Goal: Information Seeking & Learning: Learn about a topic

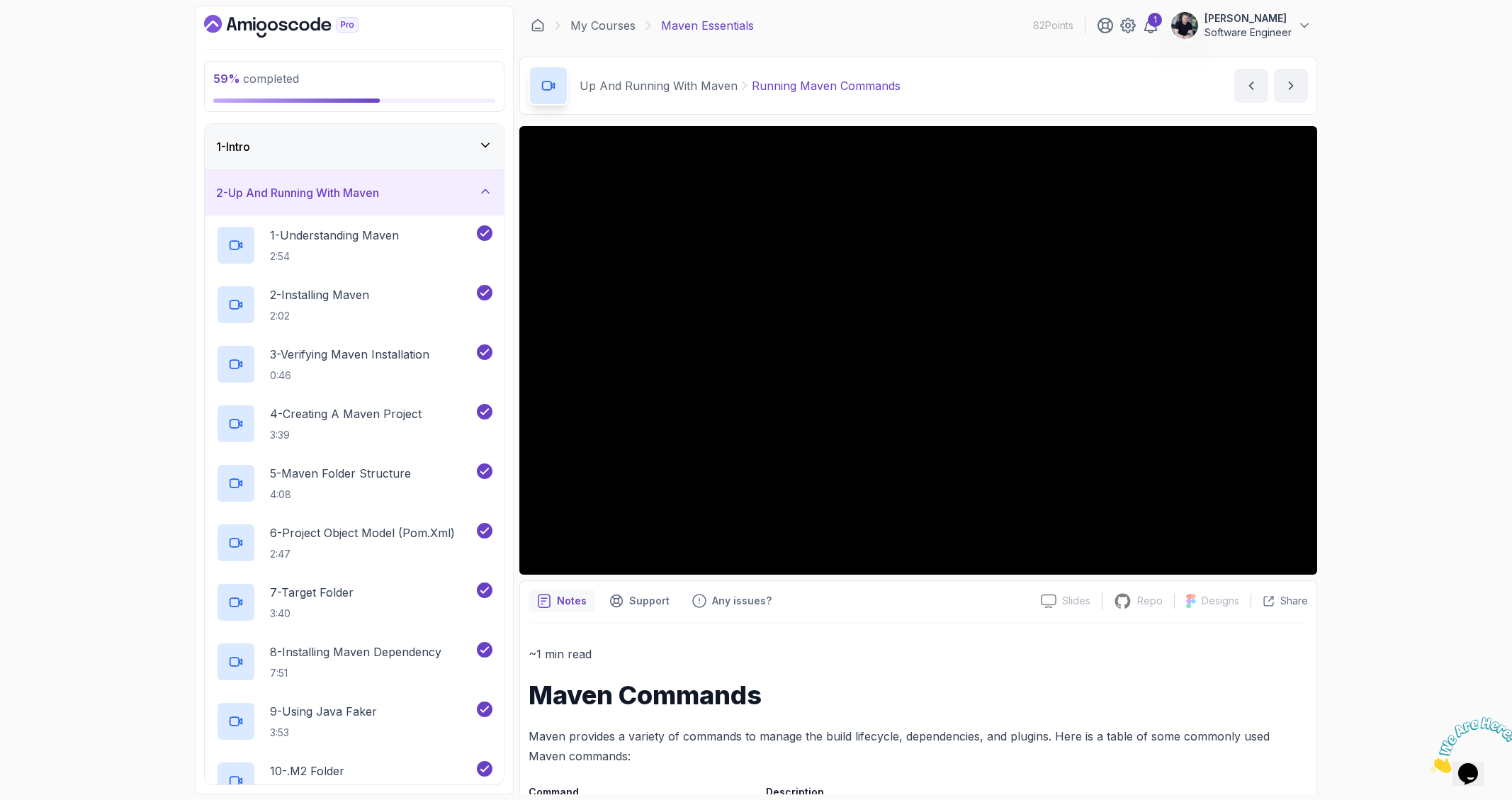
scroll to position [356, 0]
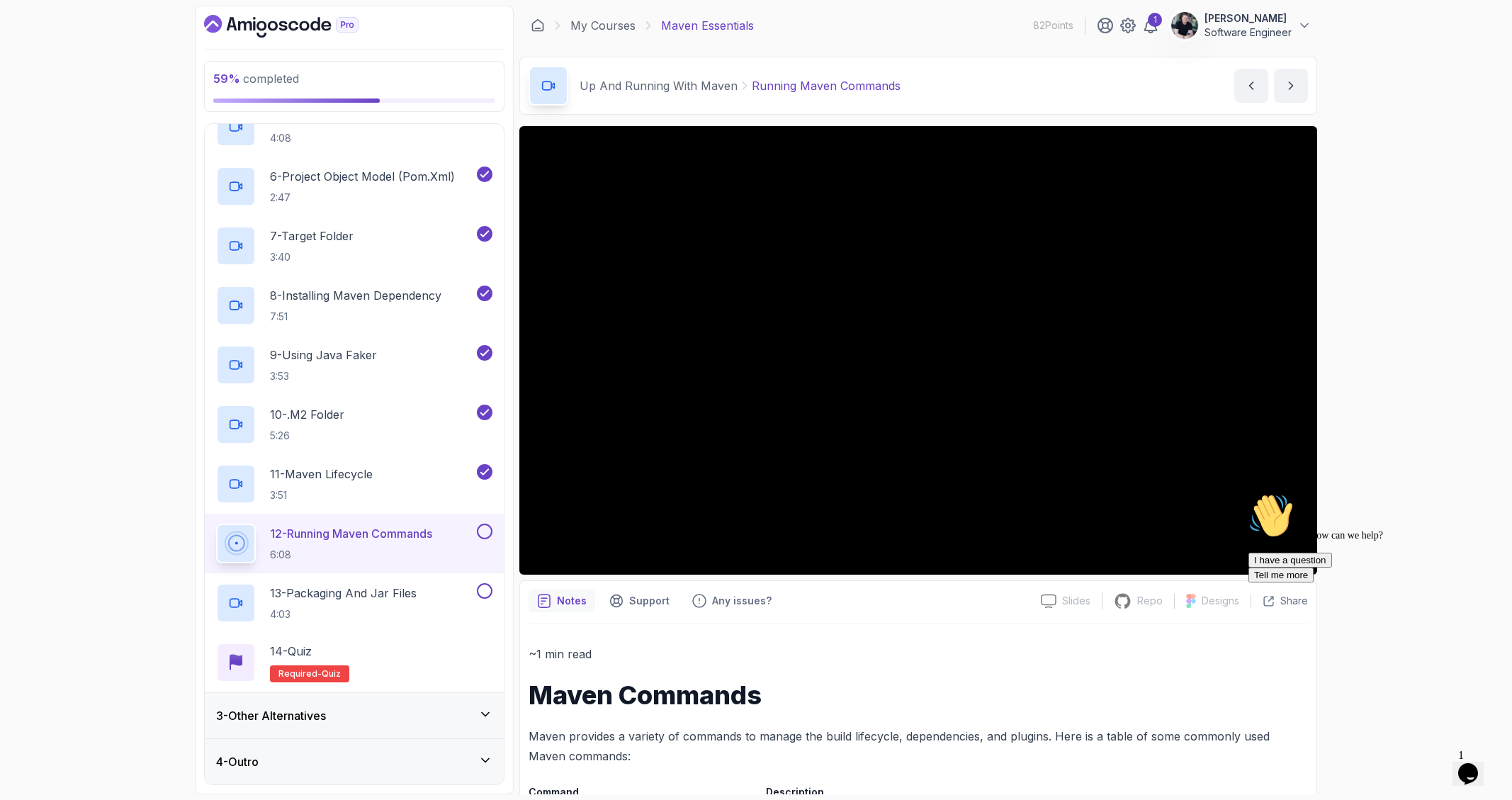
click at [1299, 561] on div "Hi! How can we help? I have a question Tell me more" at bounding box center [1375, 537] width 255 height 90
click at [1299, 559] on div "Hi! How can we help? I have a question Tell me more" at bounding box center [1375, 537] width 255 height 90
click at [1248, 493] on icon "Chat attention grabber" at bounding box center [1248, 493] width 0 height 0
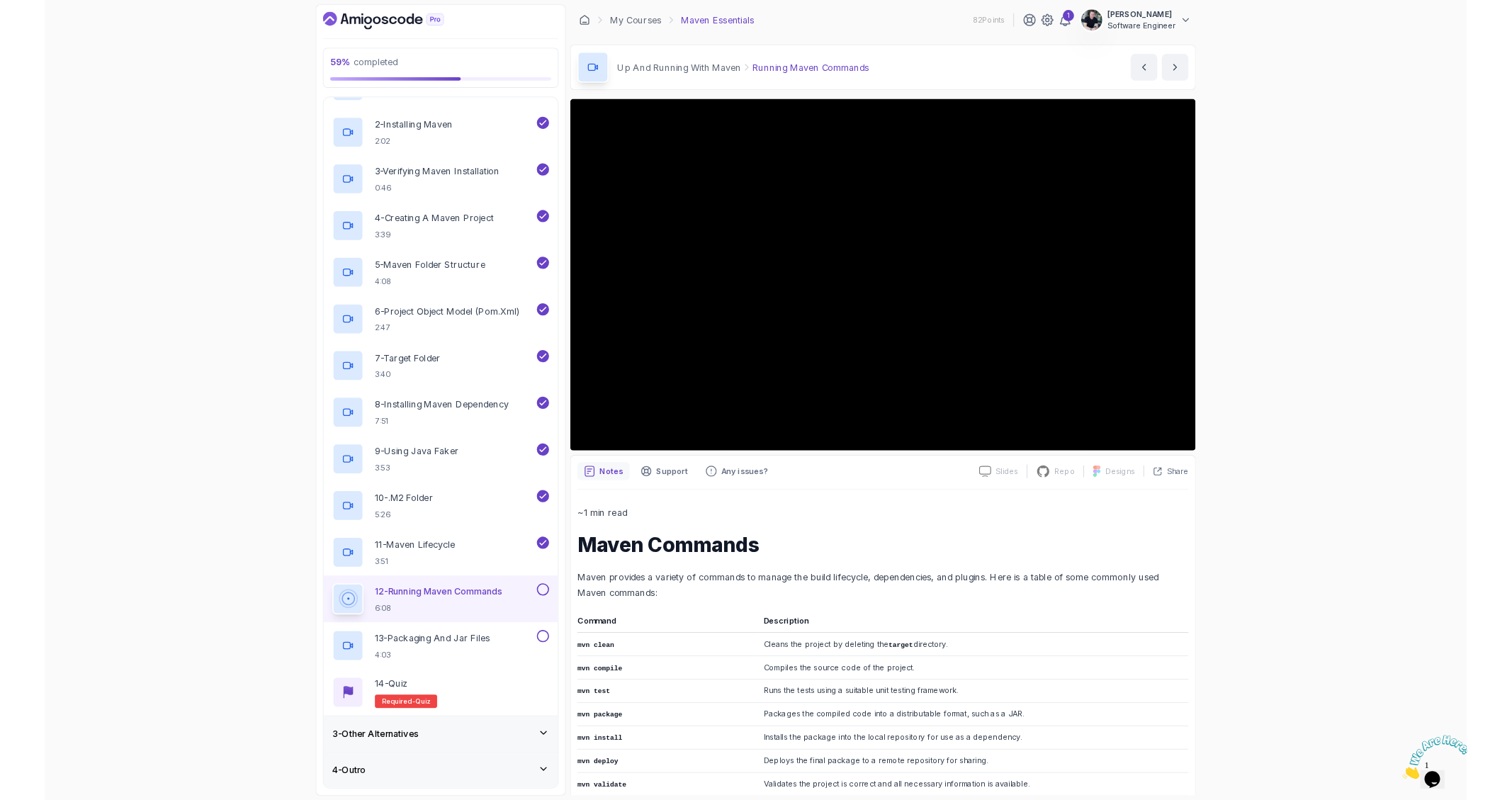
scroll to position [136, 0]
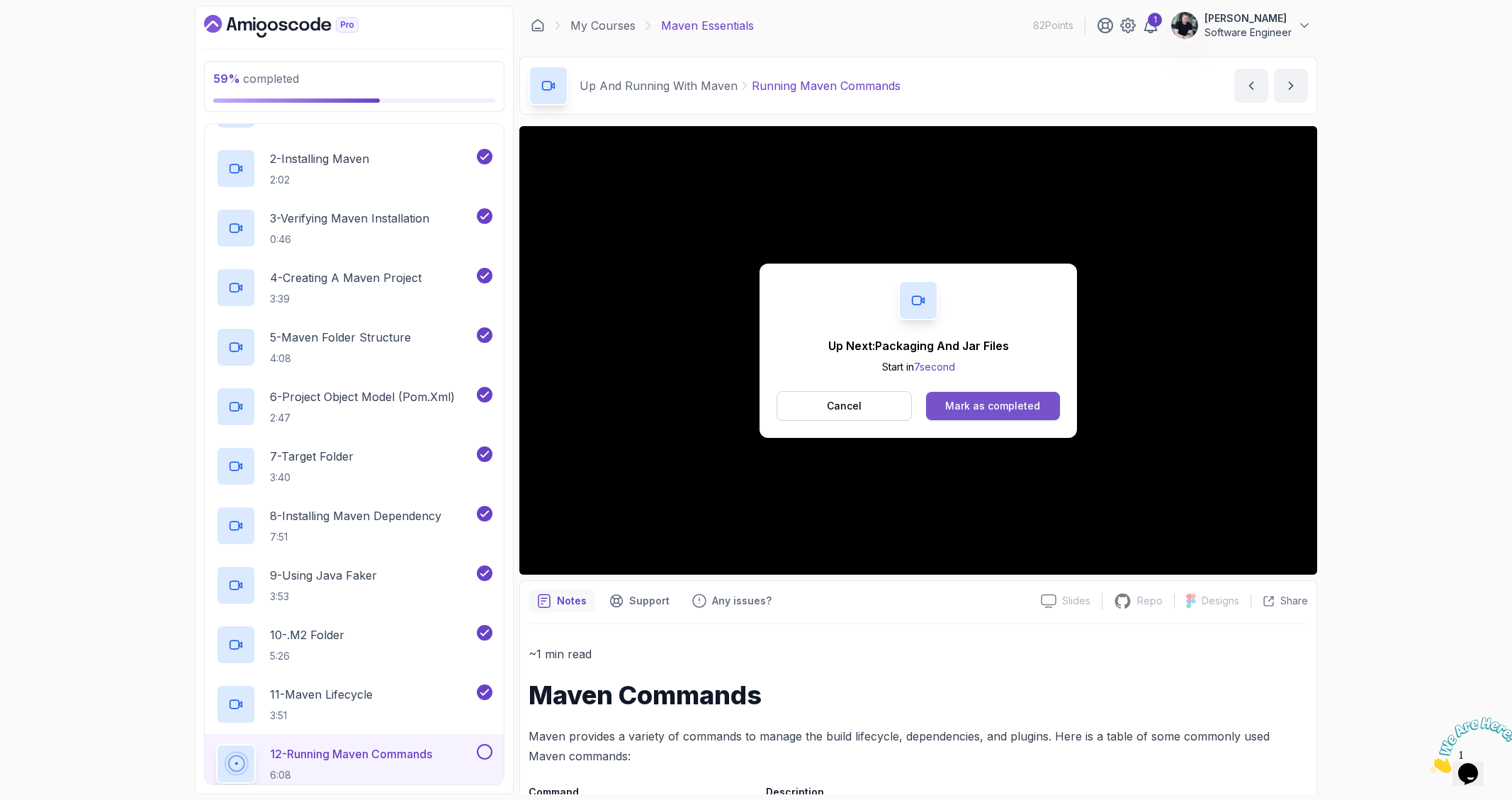
click at [995, 399] on div "Mark as completed" at bounding box center [992, 406] width 95 height 14
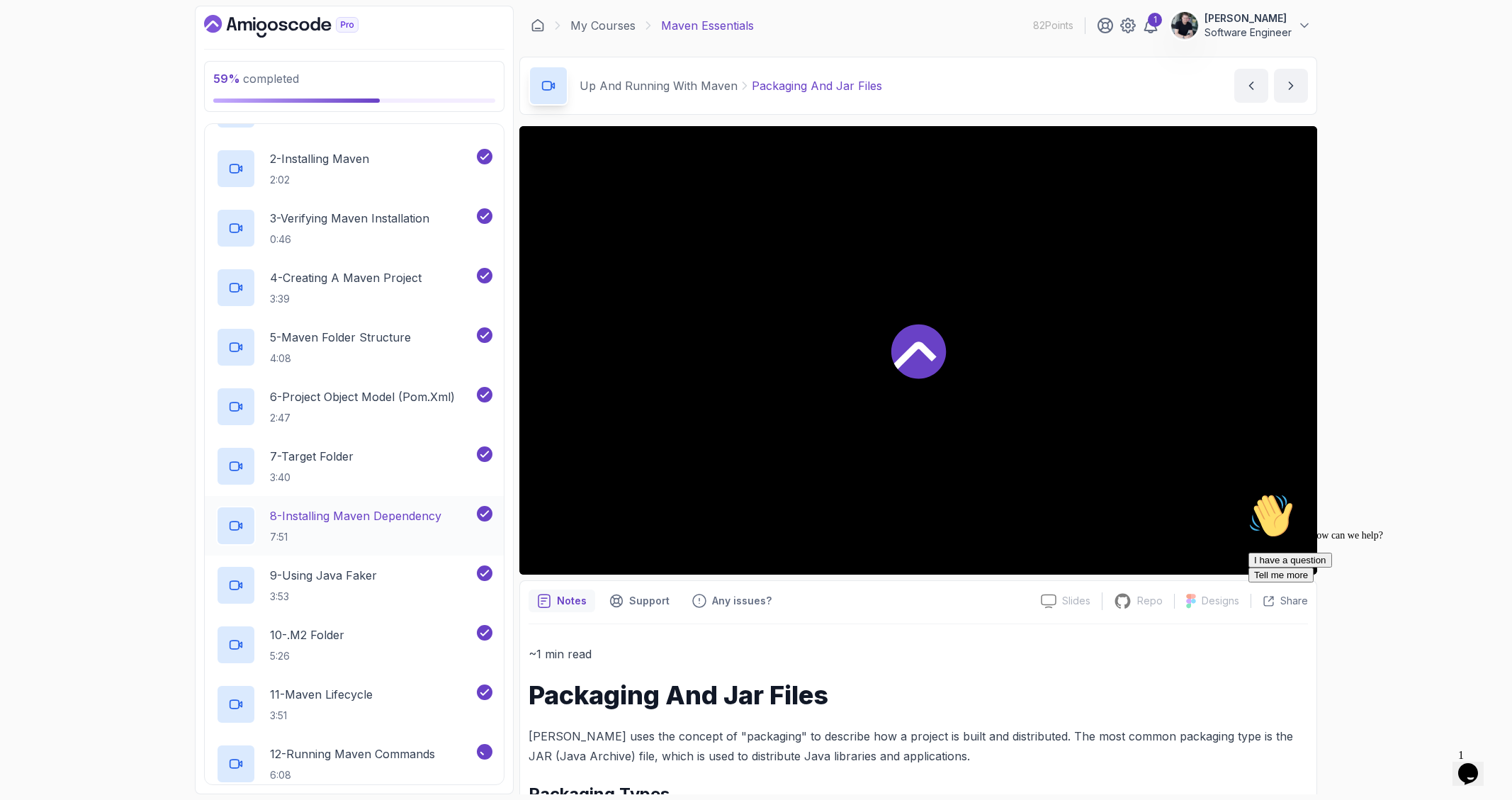
scroll to position [356, 0]
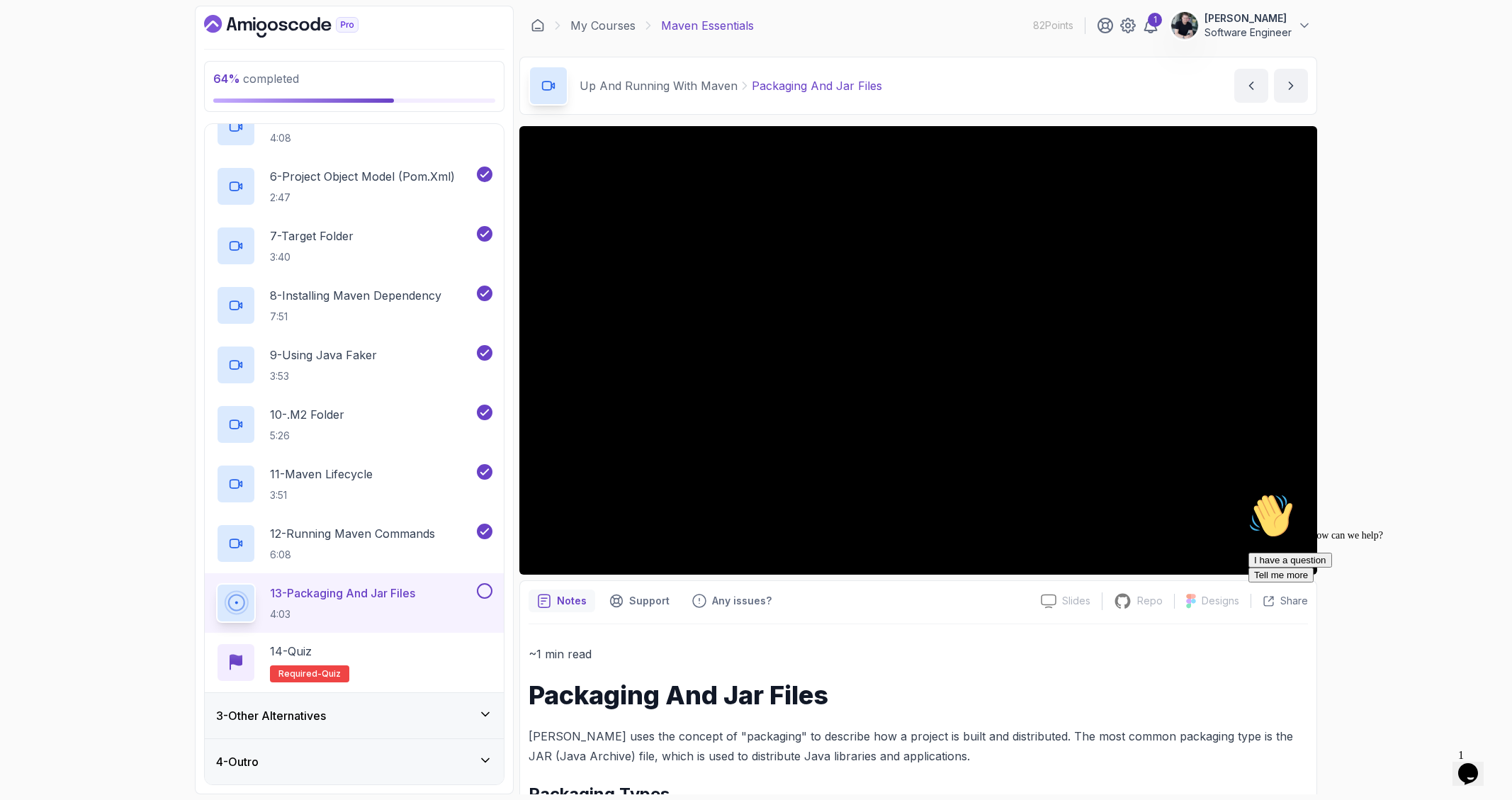
click at [359, 716] on div "3 - Other Alternatives" at bounding box center [354, 716] width 277 height 17
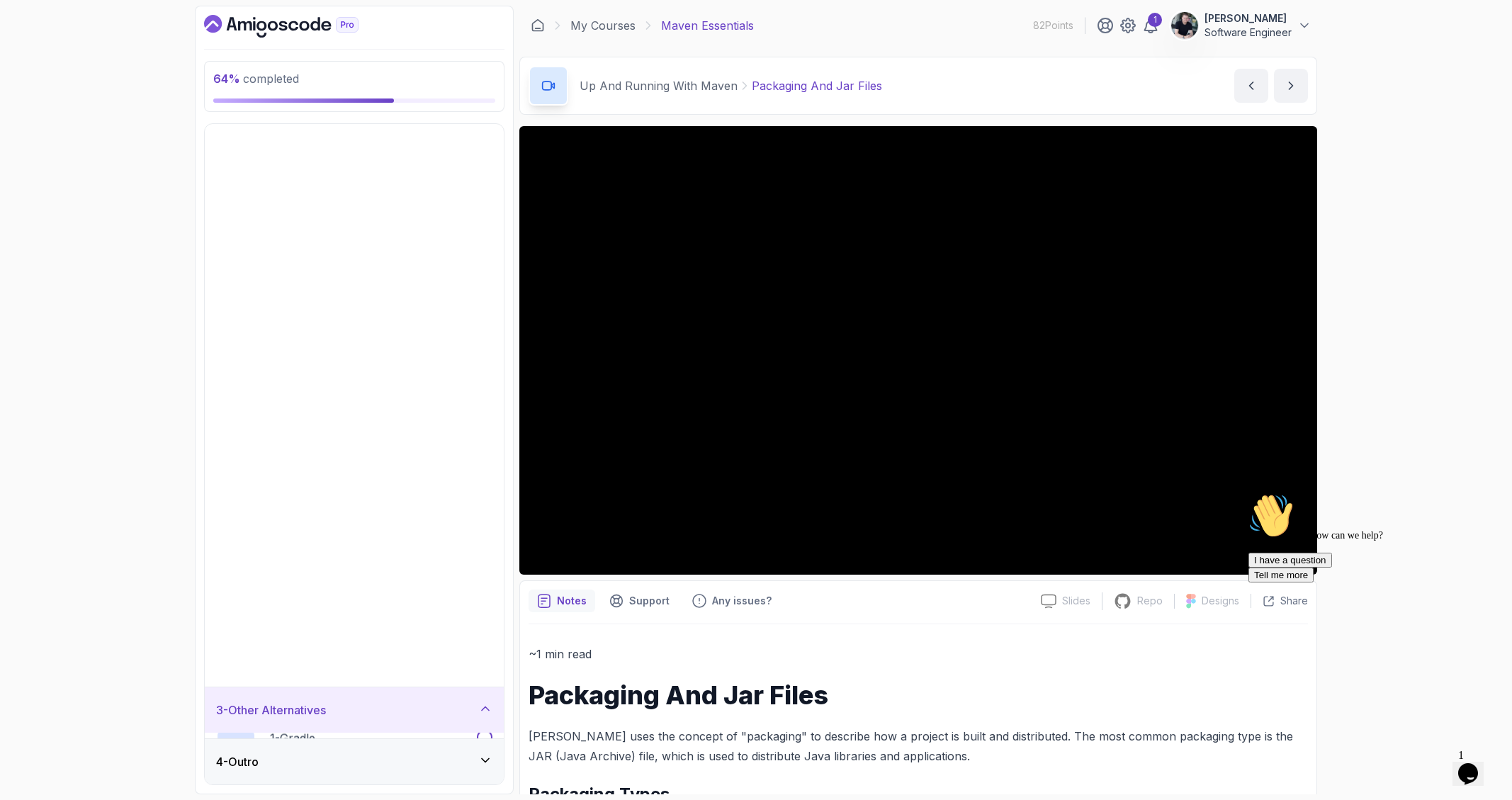
scroll to position [0, 0]
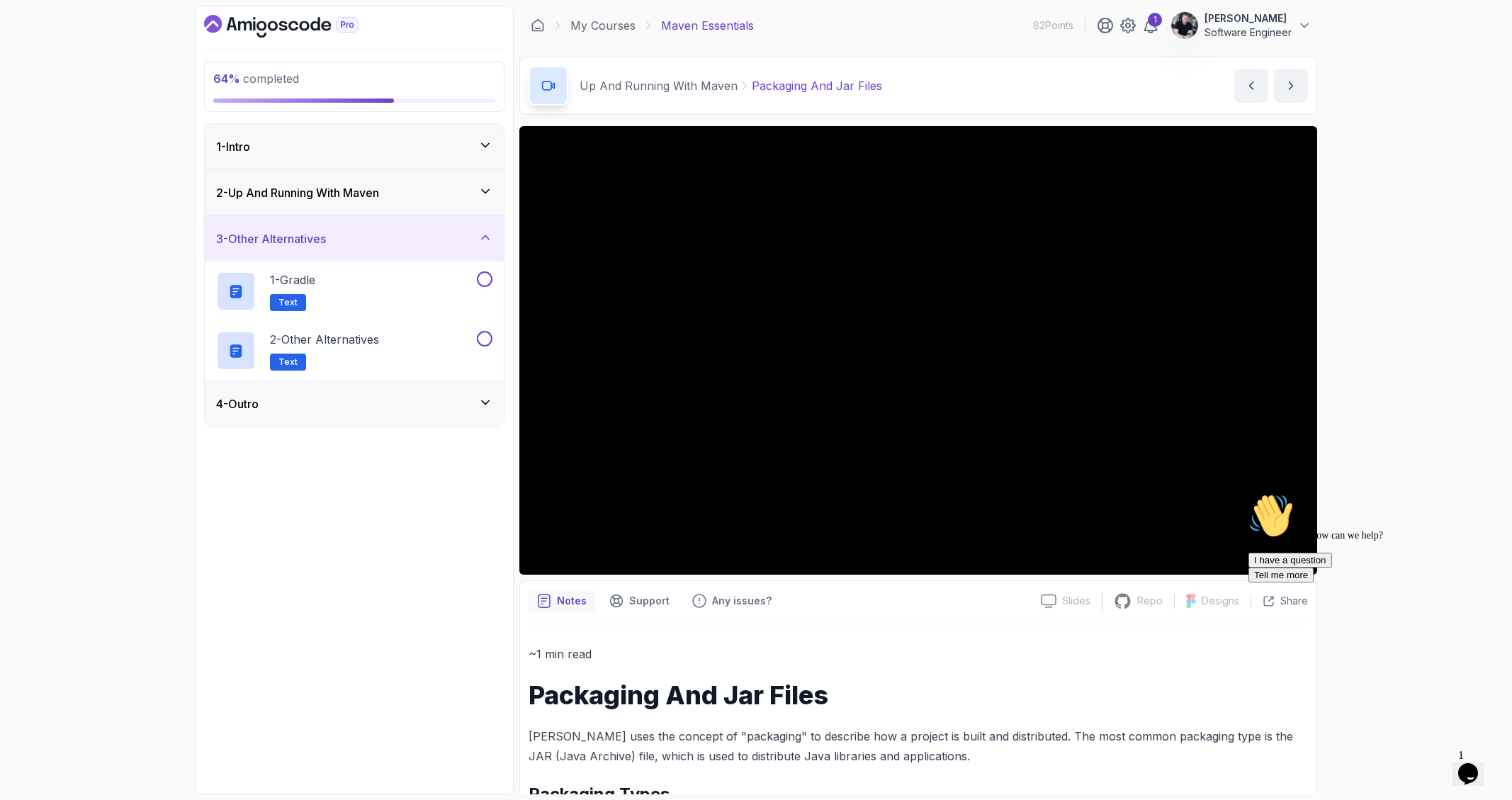
click at [395, 404] on div "4 - Outro" at bounding box center [354, 404] width 277 height 17
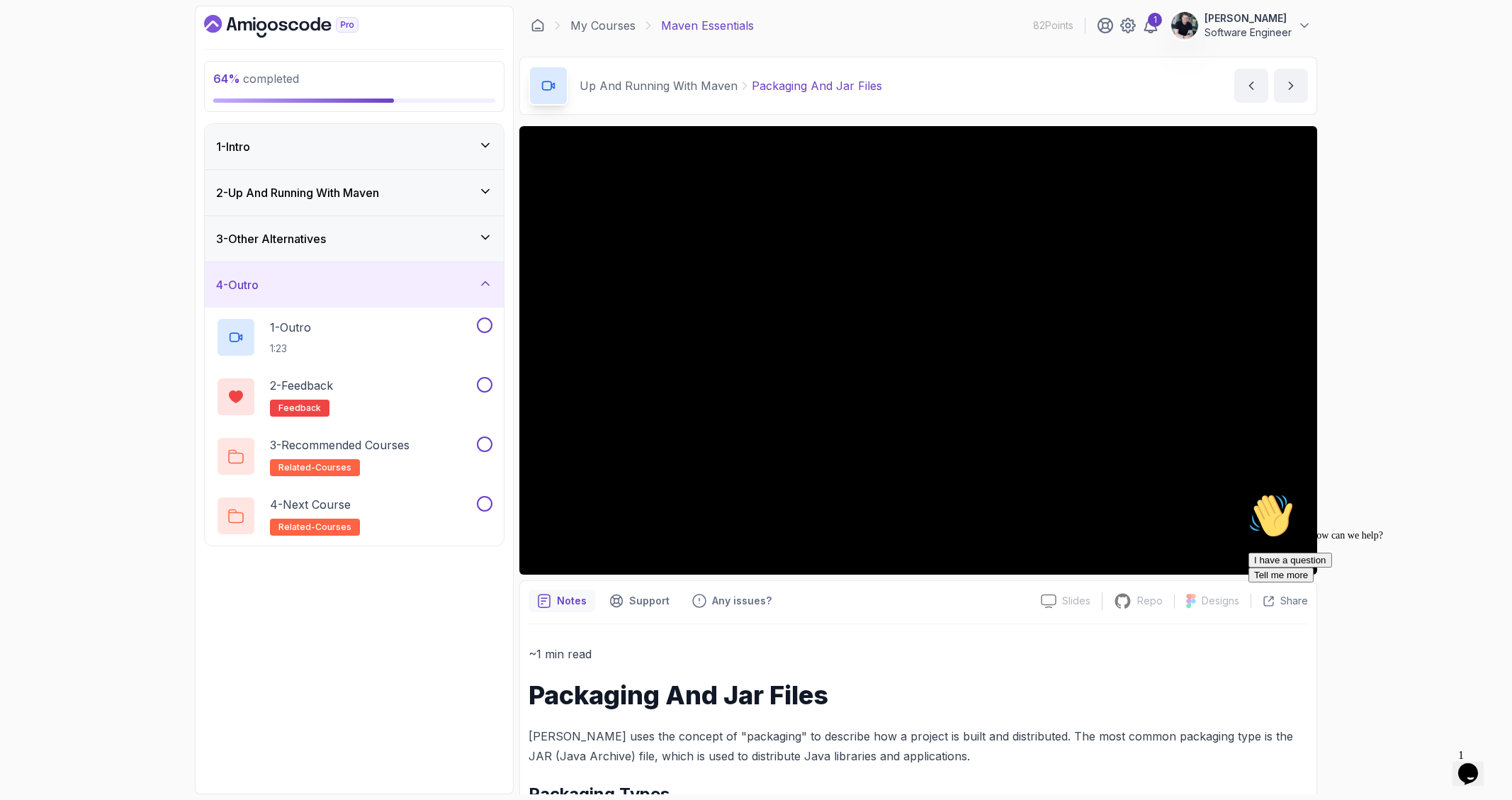
click at [379, 245] on div "3 - Other Alternatives" at bounding box center [354, 239] width 277 height 17
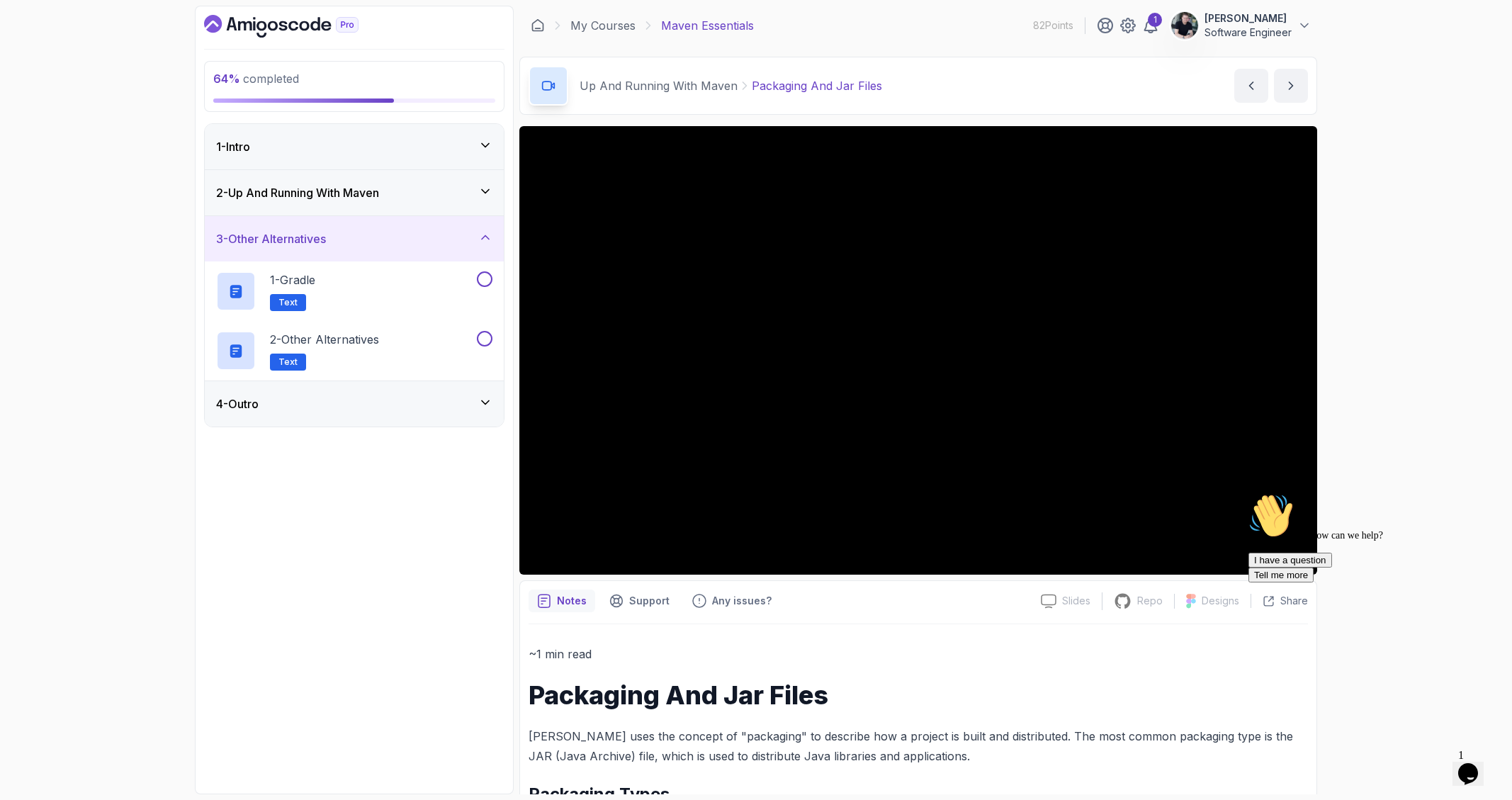
click at [433, 193] on div "2 - Up And Running With [PERSON_NAME]" at bounding box center [354, 192] width 277 height 17
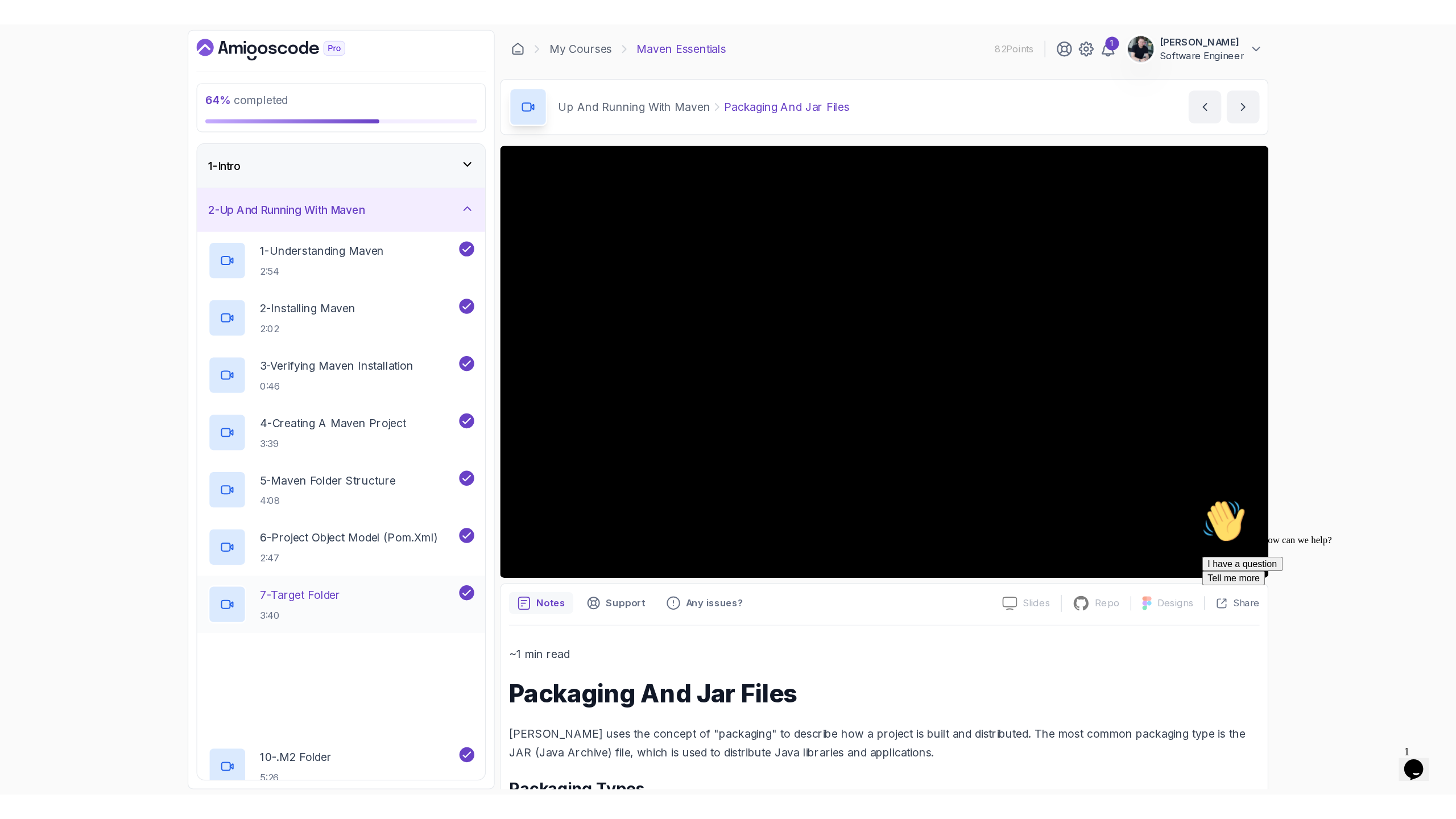
scroll to position [286, 0]
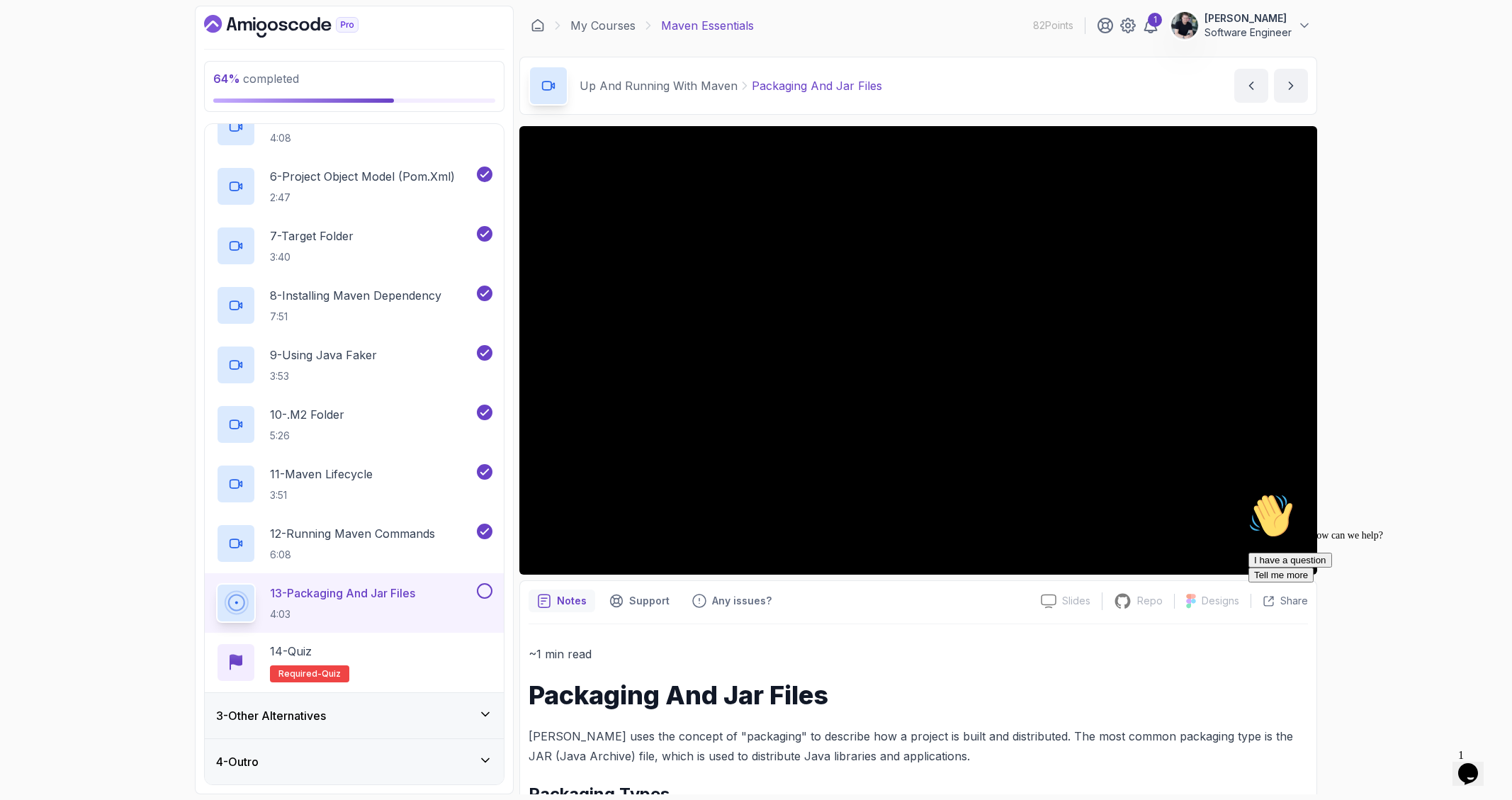
click at [1301, 559] on div "Hi! How can we help? I have a question Tell me more" at bounding box center [1375, 537] width 255 height 90
click at [1302, 563] on div "Hi! How can we help? I have a question Tell me more" at bounding box center [1375, 537] width 255 height 90
click at [1248, 493] on icon "Chat attention grabber" at bounding box center [1248, 493] width 0 height 0
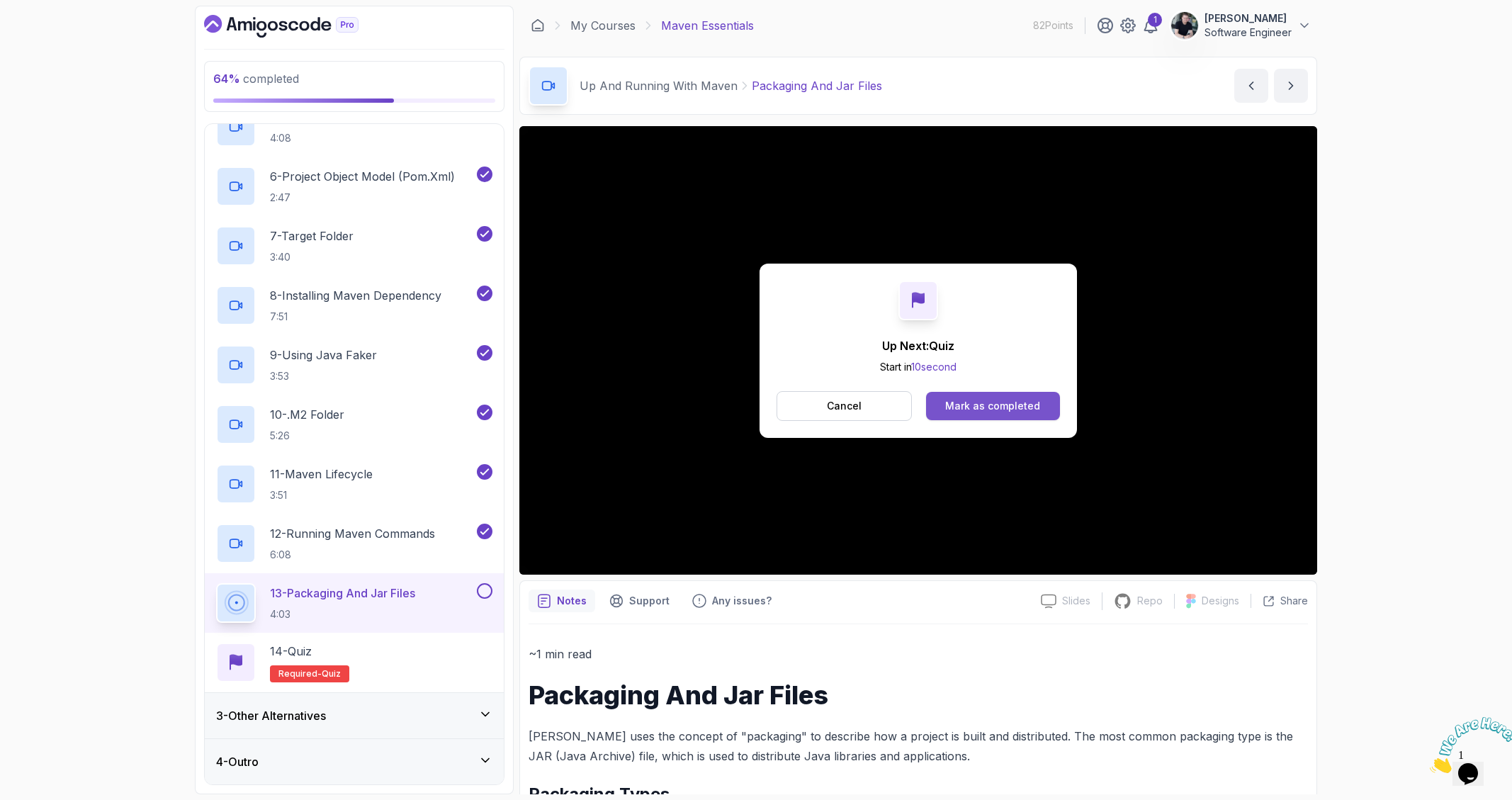
click at [1005, 413] on button "Mark as completed" at bounding box center [993, 406] width 134 height 28
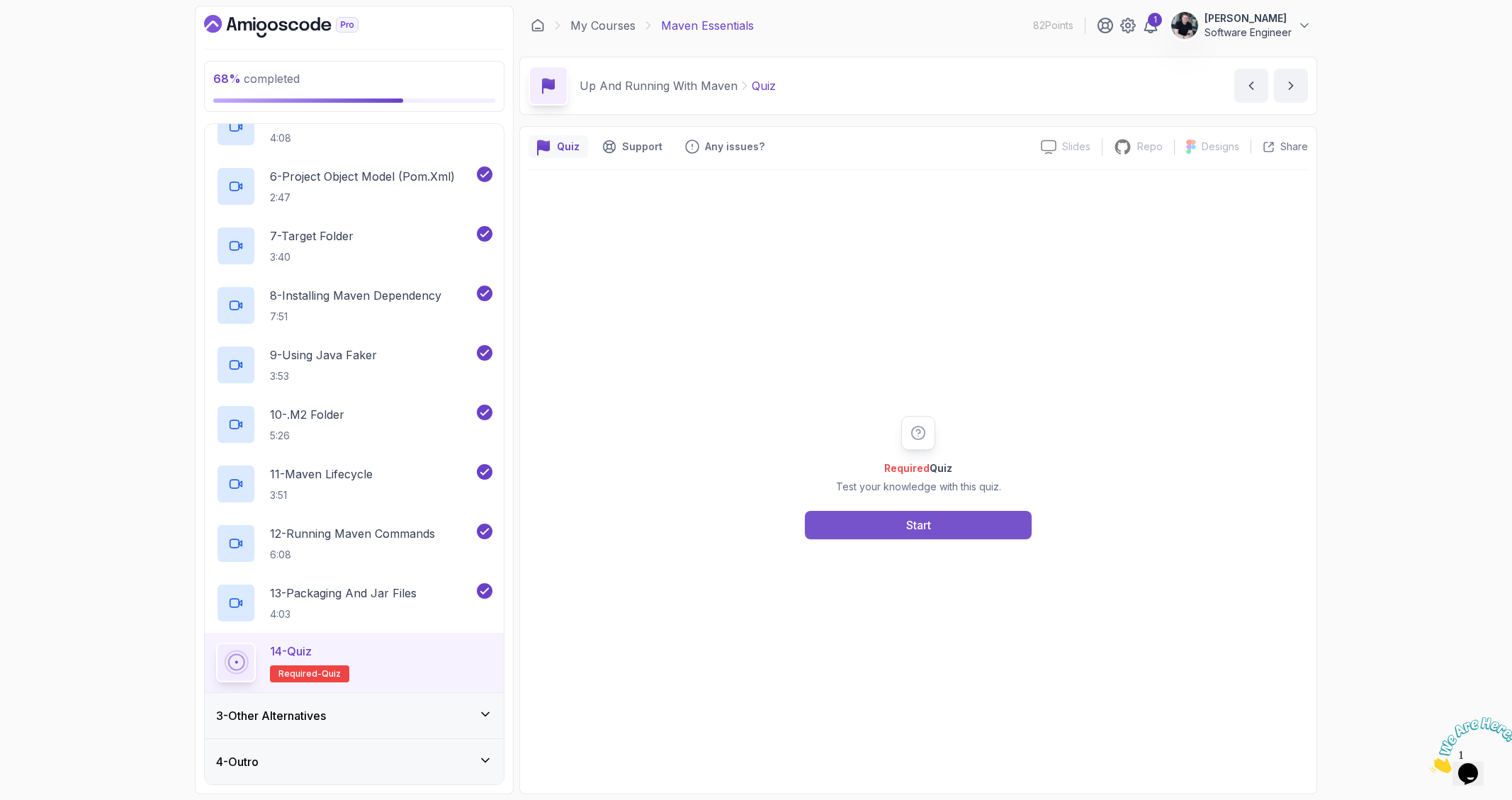
click at [899, 526] on button "Start" at bounding box center [918, 525] width 227 height 28
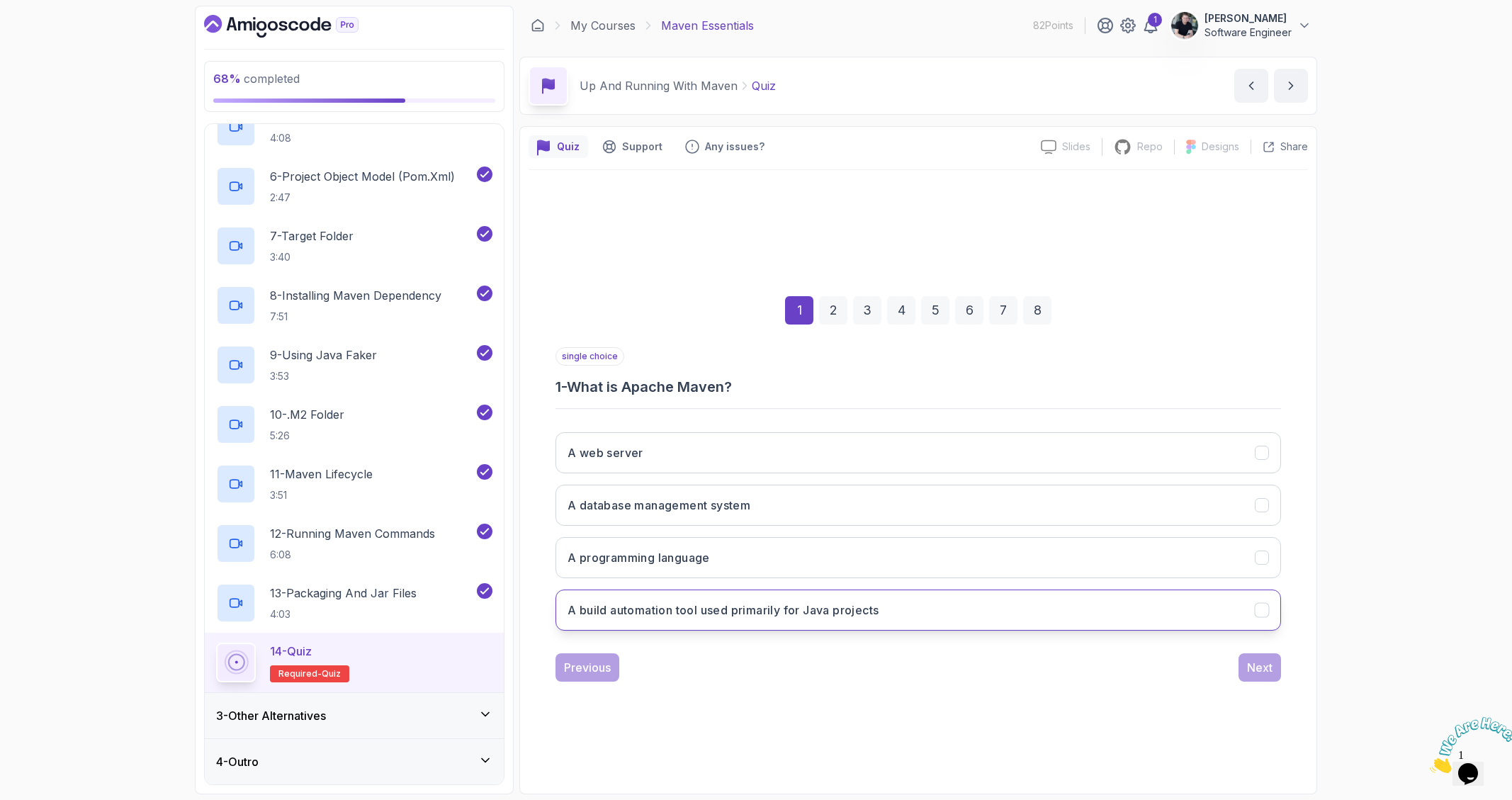
click at [702, 619] on button "A build automation tool used primarily for Java projects" at bounding box center [918, 610] width 725 height 41
click at [1256, 669] on div "Next" at bounding box center [1260, 668] width 26 height 17
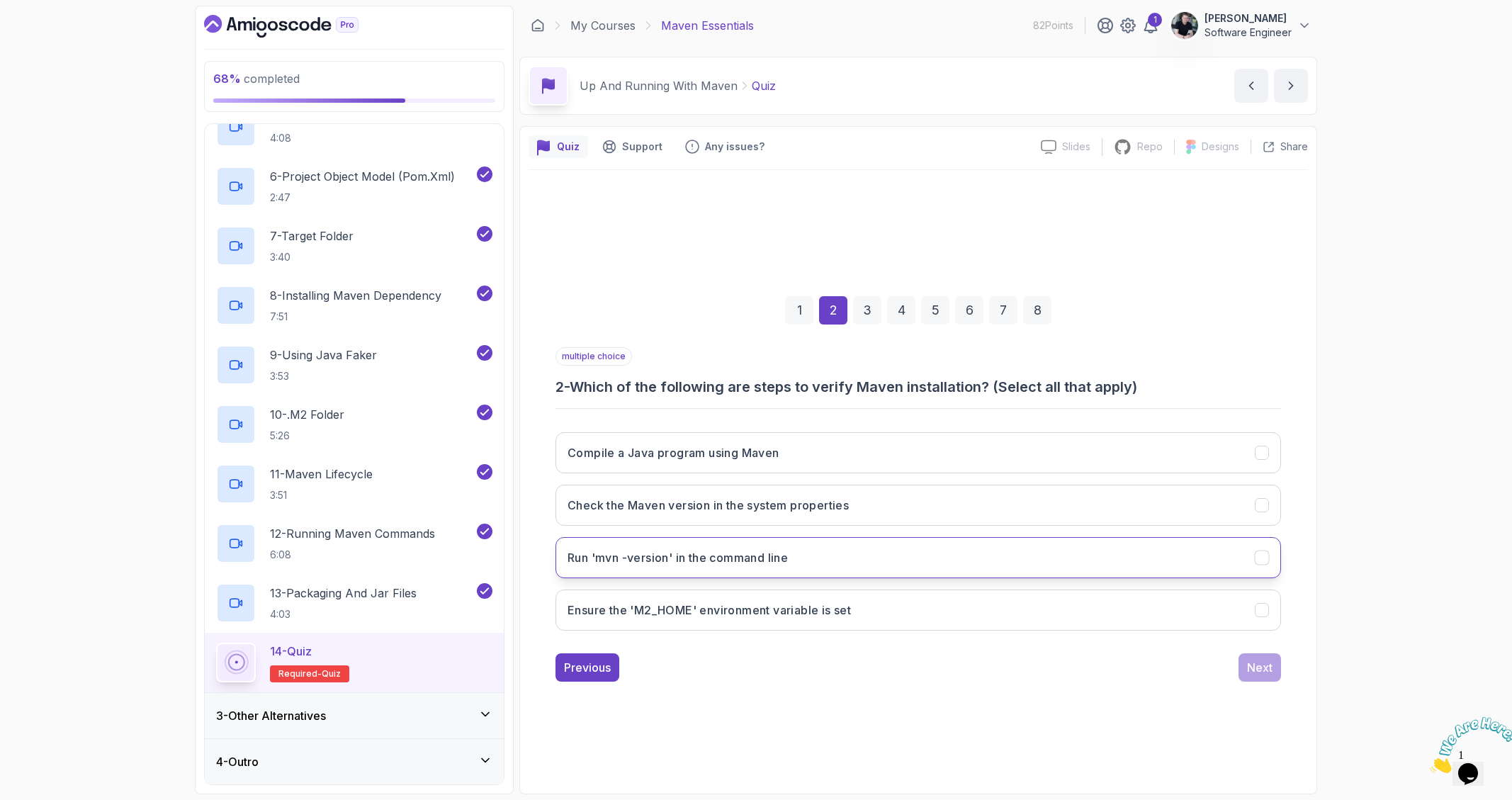
click at [723, 547] on button "Run 'mvn -version' in the command line" at bounding box center [918, 557] width 725 height 41
click at [756, 621] on button "Ensure the 'M2_HOME' environment variable is set" at bounding box center [918, 610] width 725 height 41
click at [729, 469] on button "Compile a Java program using Maven" at bounding box center [918, 453] width 725 height 41
click at [1243, 661] on button "Next" at bounding box center [1260, 668] width 43 height 28
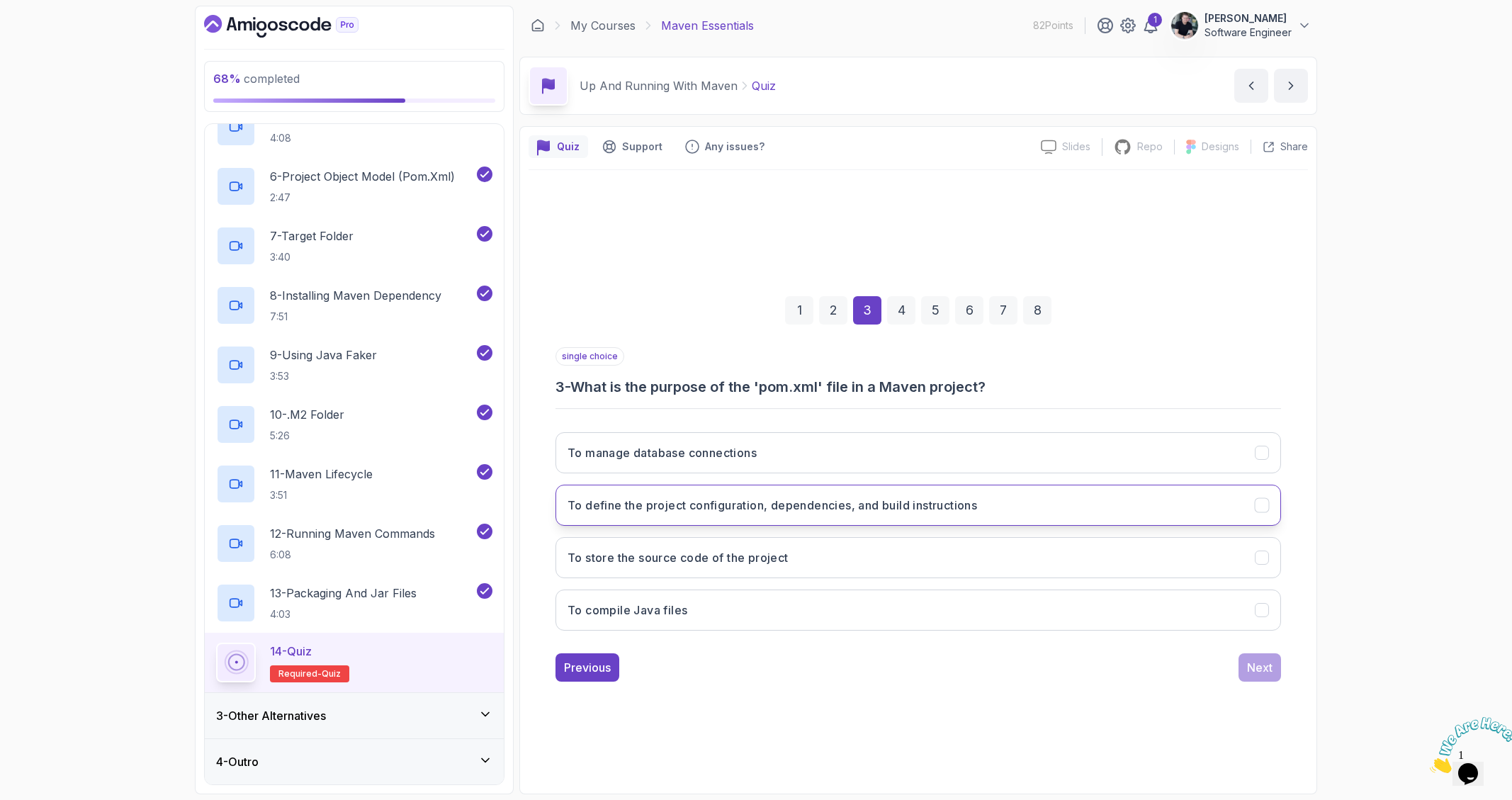
click at [682, 512] on h3 "To define the project configuration, dependencies, and build instructions" at bounding box center [772, 506] width 410 height 17
click at [1265, 668] on div "Next" at bounding box center [1260, 668] width 26 height 17
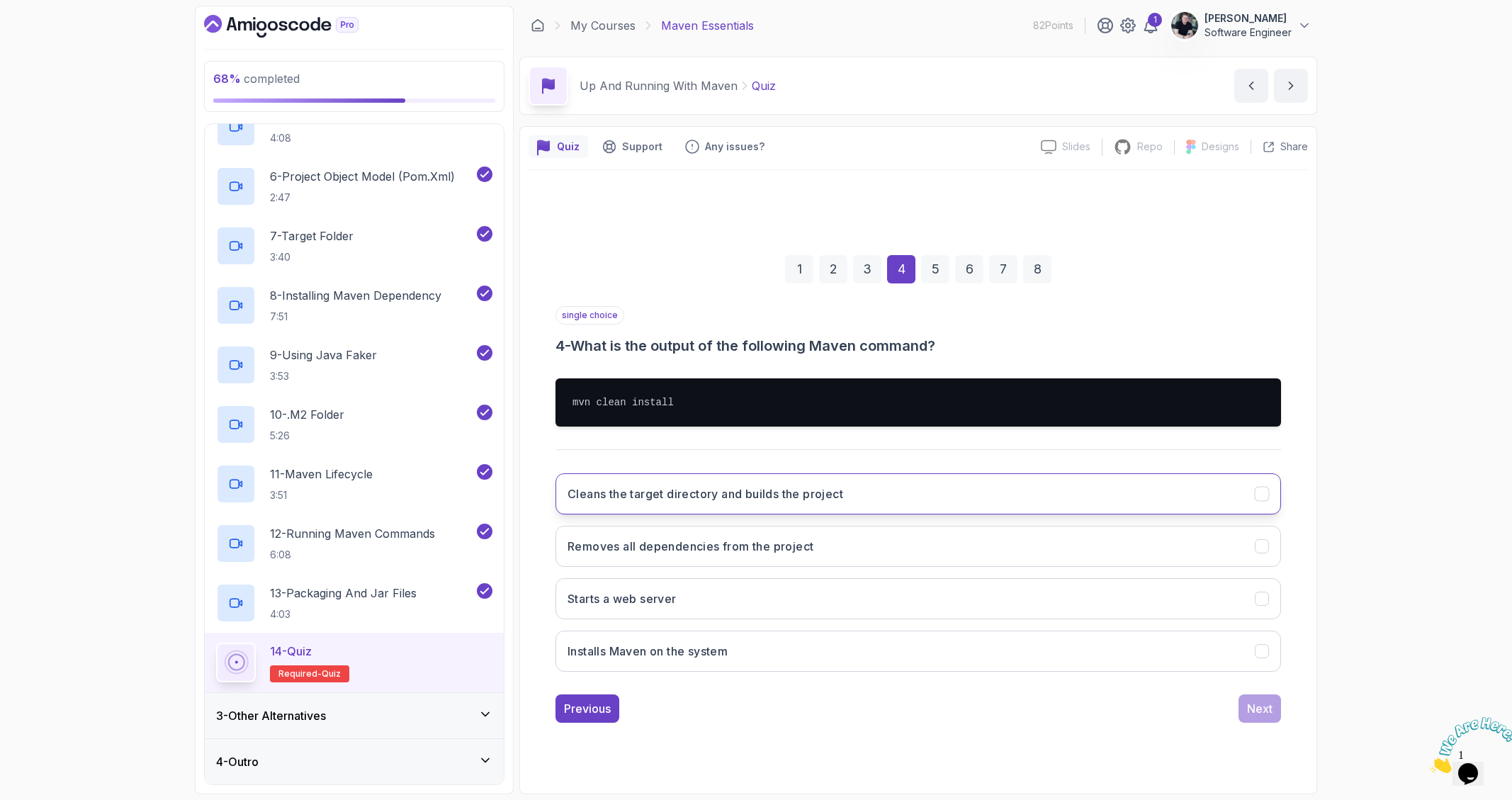
click at [691, 500] on h3 "Cleans the target directory and builds the project" at bounding box center [705, 494] width 276 height 17
click at [1263, 709] on div "Next" at bounding box center [1260, 709] width 26 height 17
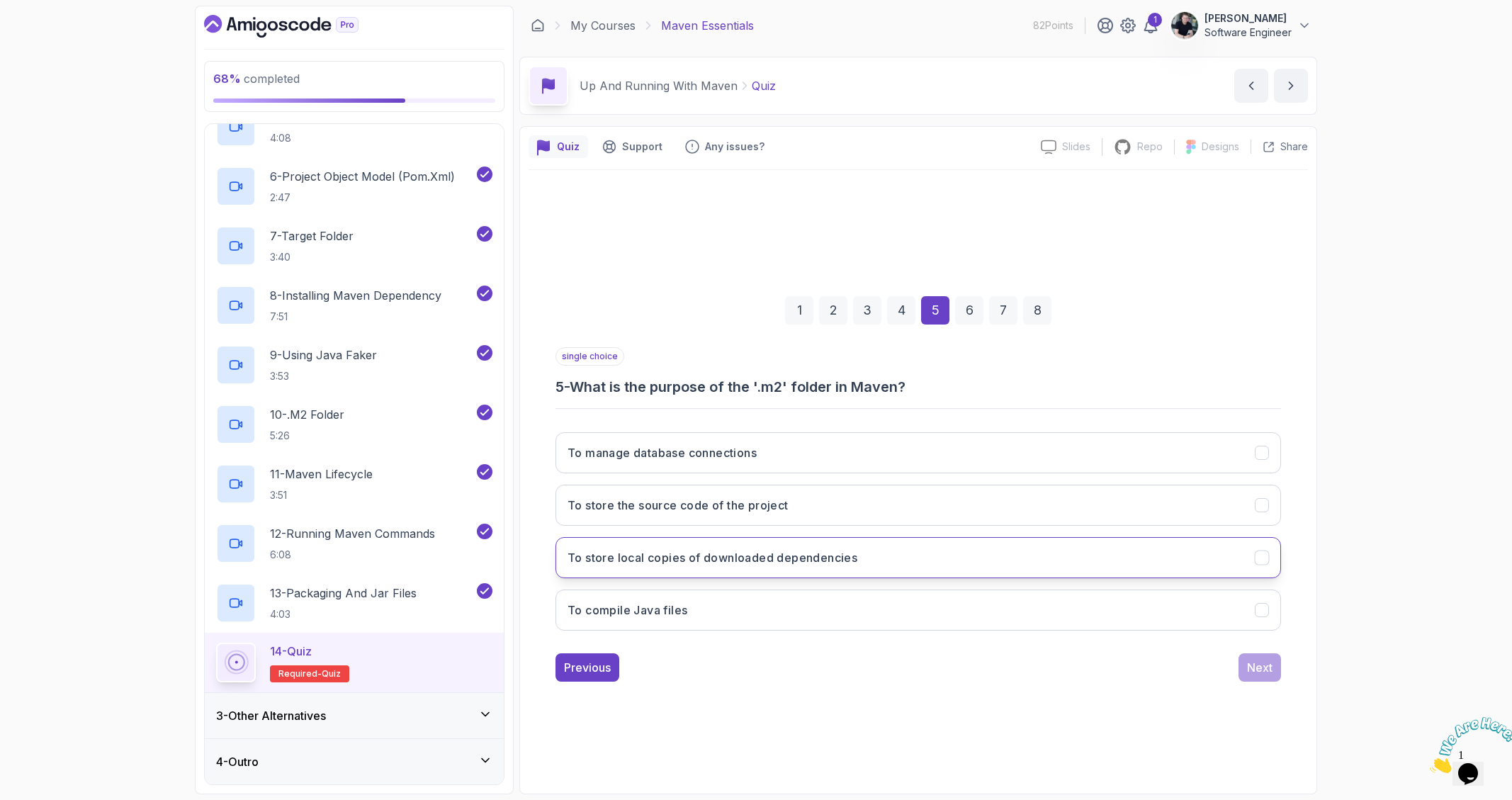
click at [645, 574] on button "To store local copies of downloaded dependencies" at bounding box center [918, 557] width 725 height 41
click at [1253, 668] on div "Next" at bounding box center [1260, 668] width 26 height 17
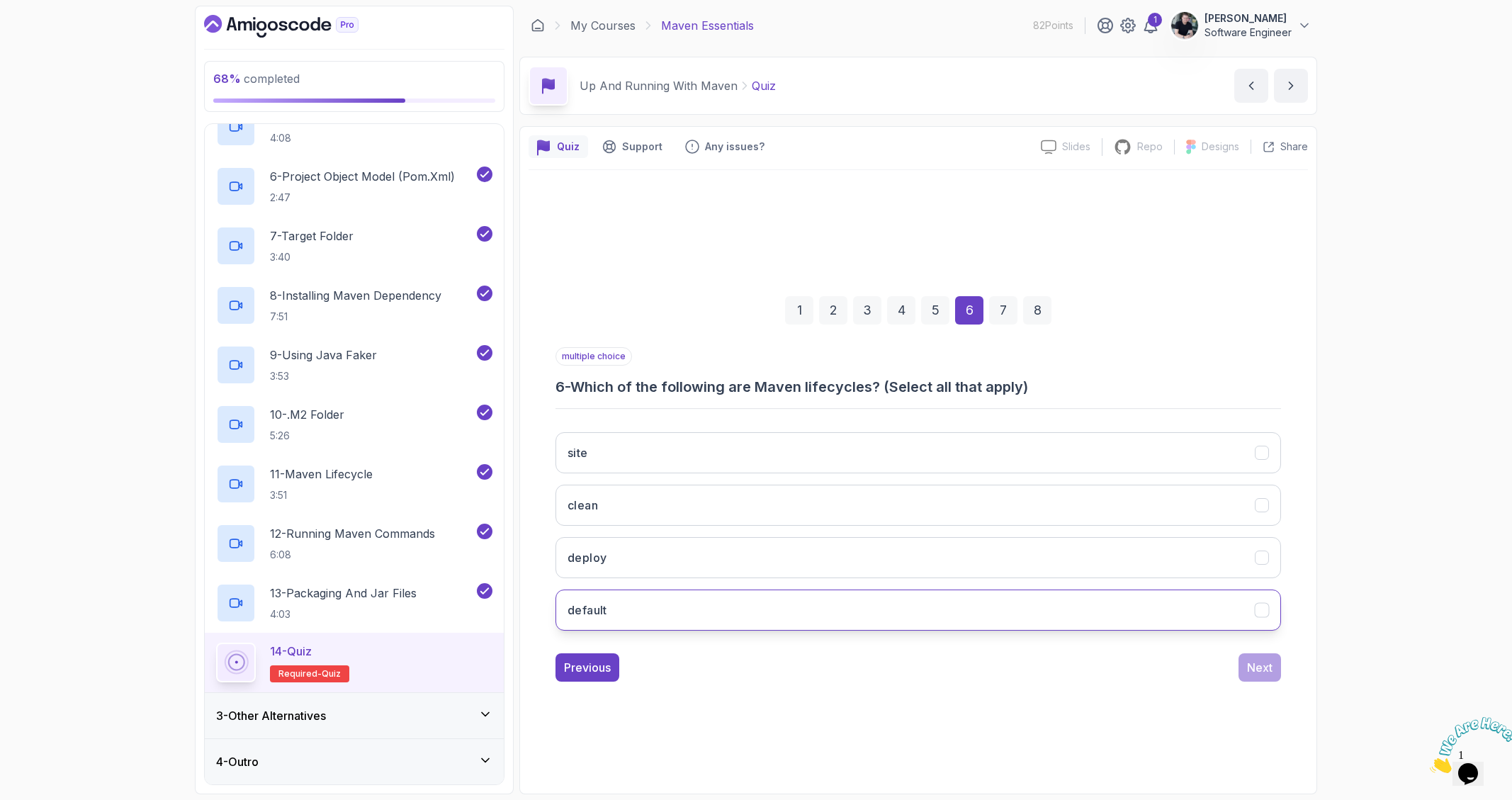
click at [663, 619] on button "default" at bounding box center [918, 610] width 725 height 41
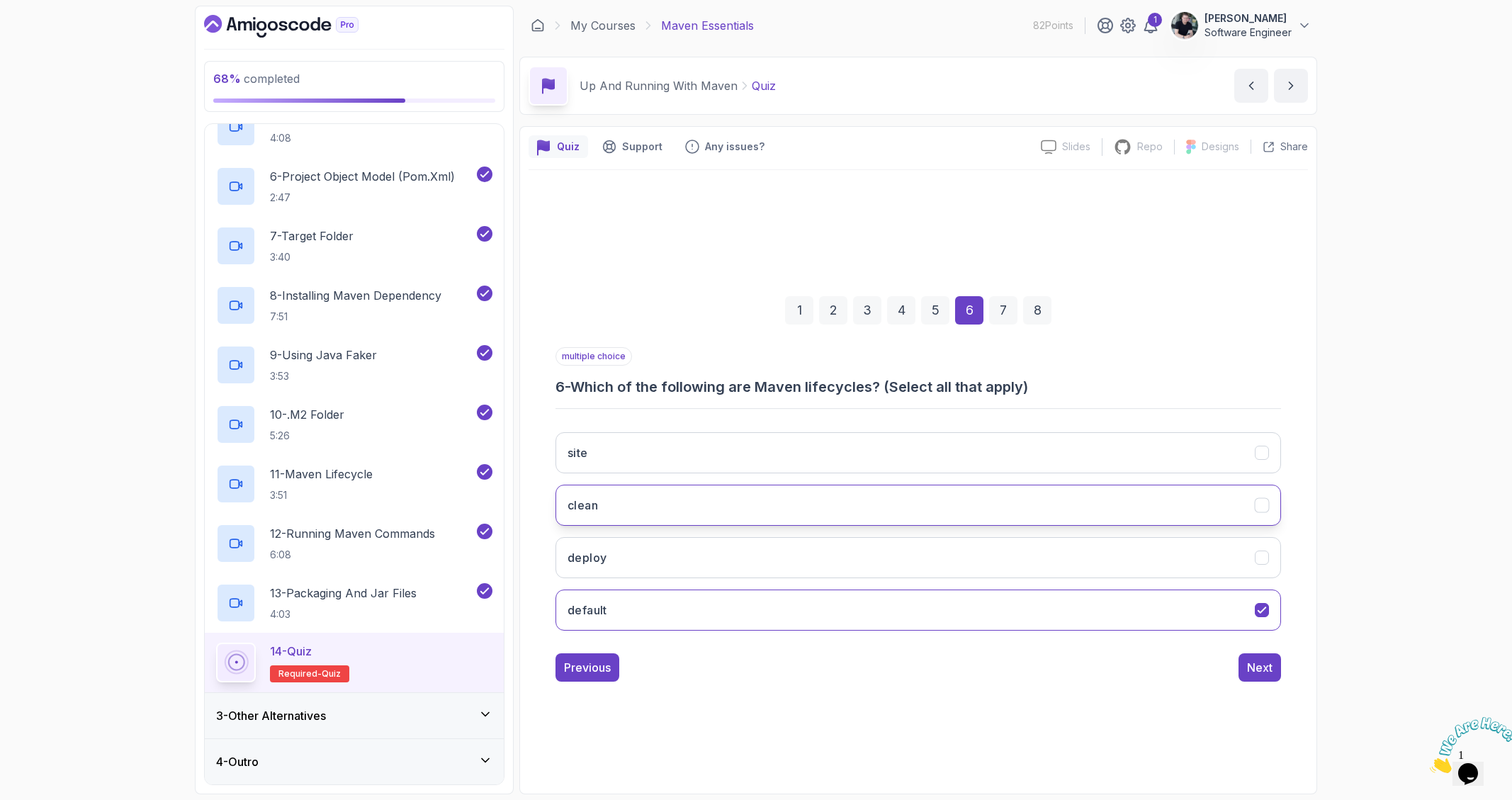
click at [633, 510] on button "clean" at bounding box center [918, 505] width 725 height 41
click at [654, 456] on button "site" at bounding box center [918, 453] width 725 height 41
click at [1263, 669] on div "Next" at bounding box center [1260, 668] width 26 height 17
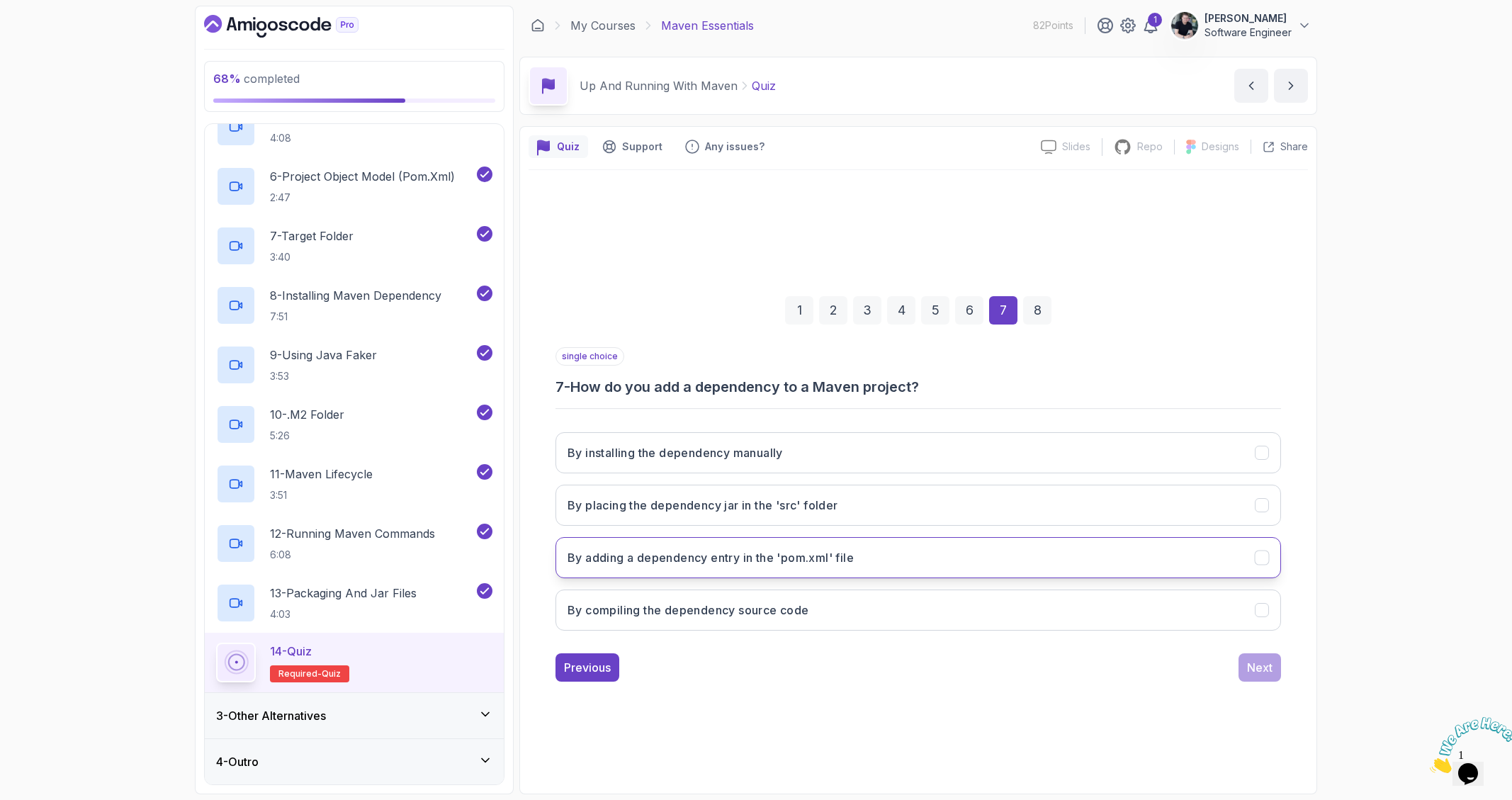
click at [756, 569] on button "By adding a dependency entry in the 'pom.xml' file" at bounding box center [918, 557] width 725 height 41
click at [1260, 669] on div "Next" at bounding box center [1260, 668] width 26 height 17
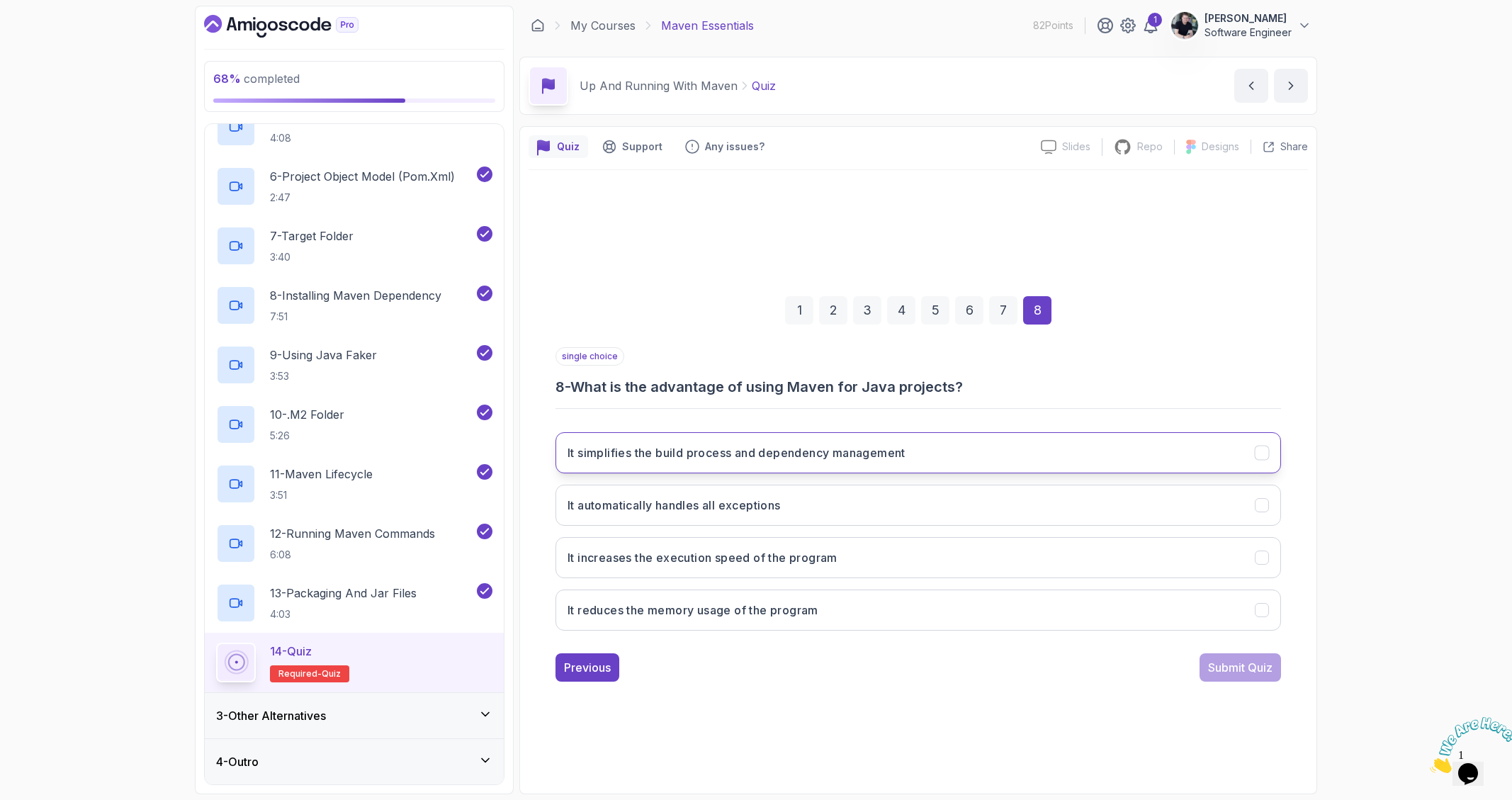
click at [864, 443] on button "It simplifies the build process and dependency management" at bounding box center [918, 453] width 725 height 41
click at [1236, 680] on button "Submit Quiz" at bounding box center [1240, 668] width 82 height 28
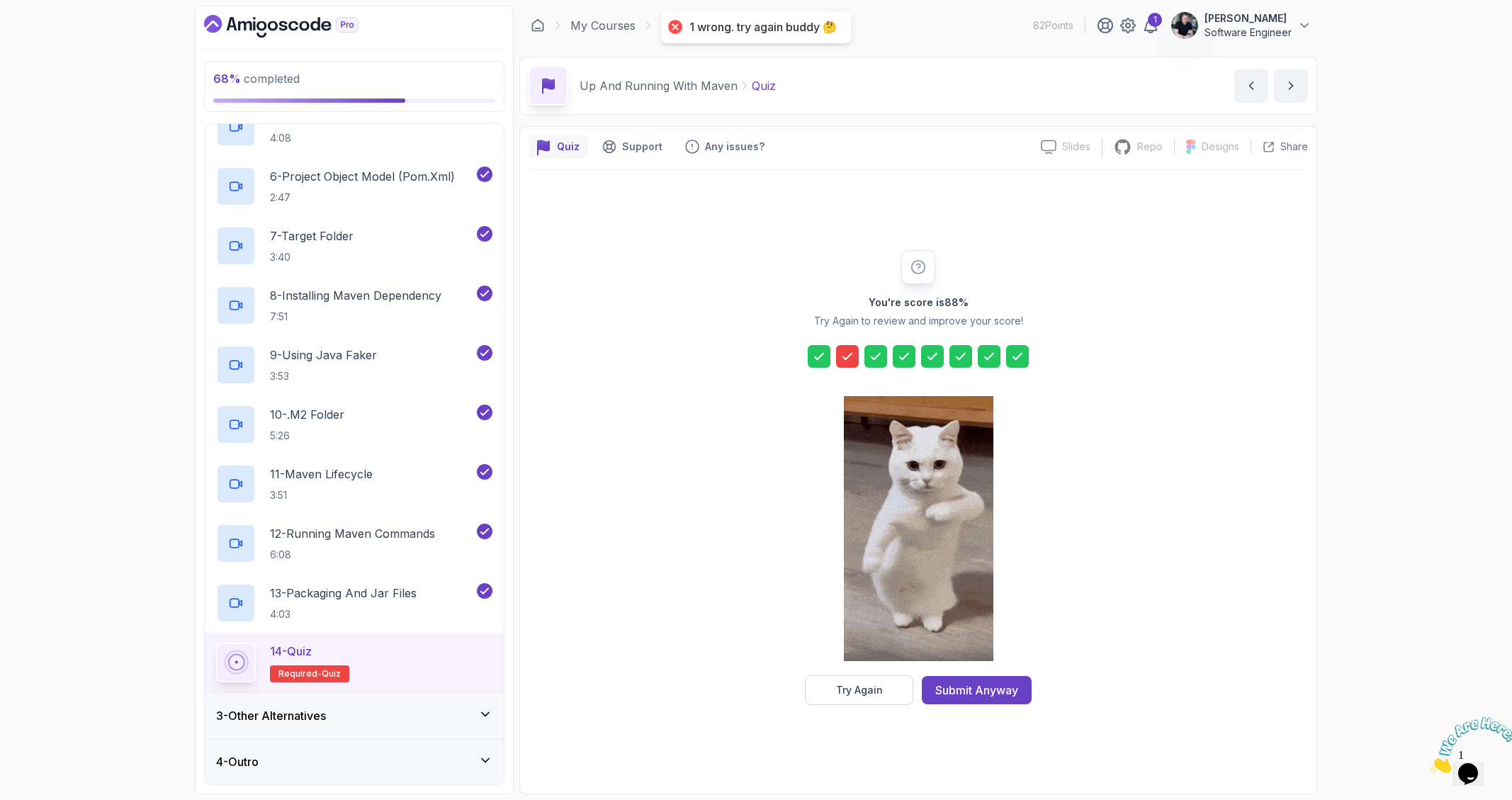
click at [846, 358] on icon at bounding box center [847, 356] width 9 height 5
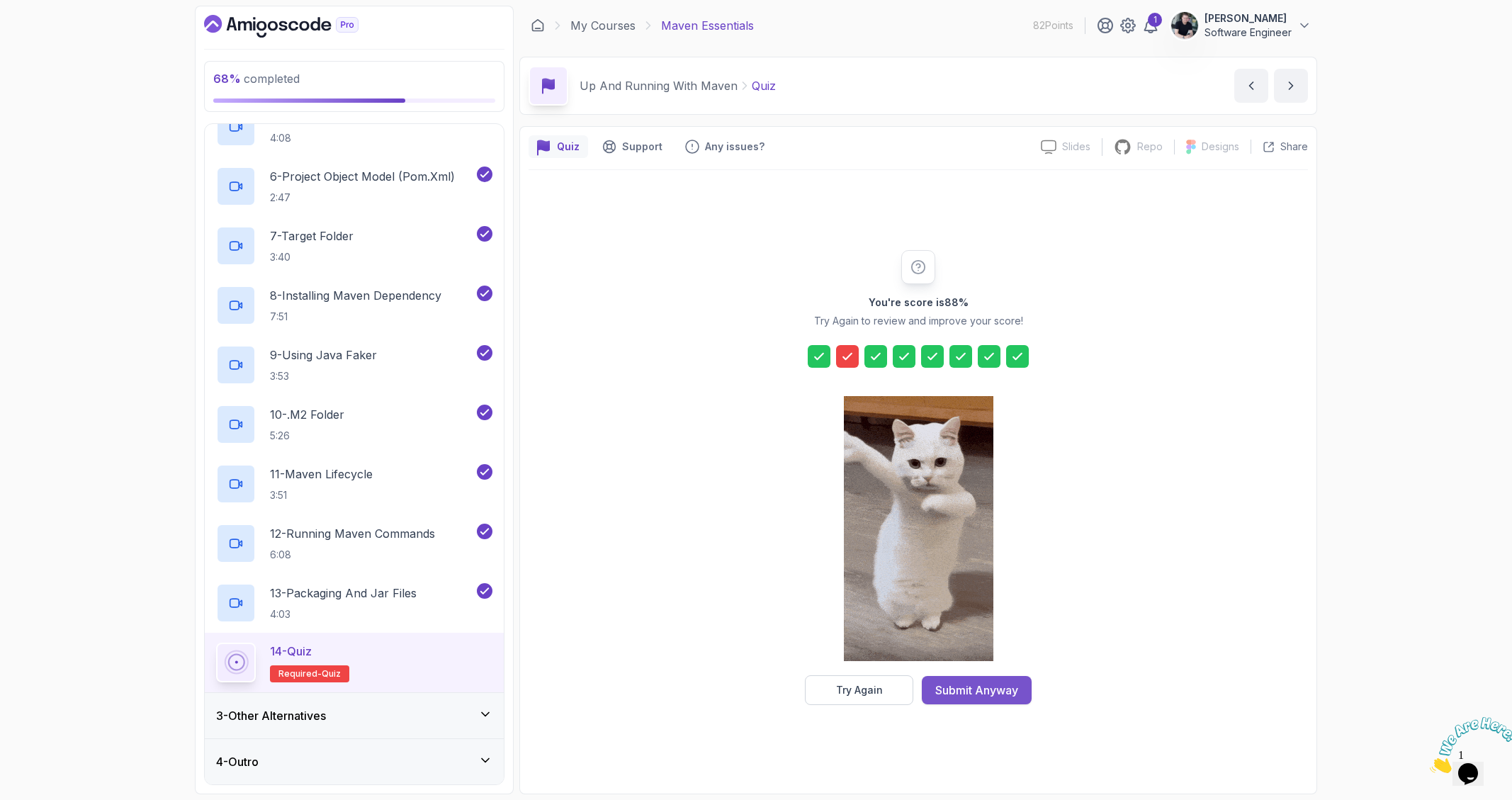
click at [957, 696] on div "Submit Anyway" at bounding box center [976, 690] width 83 height 17
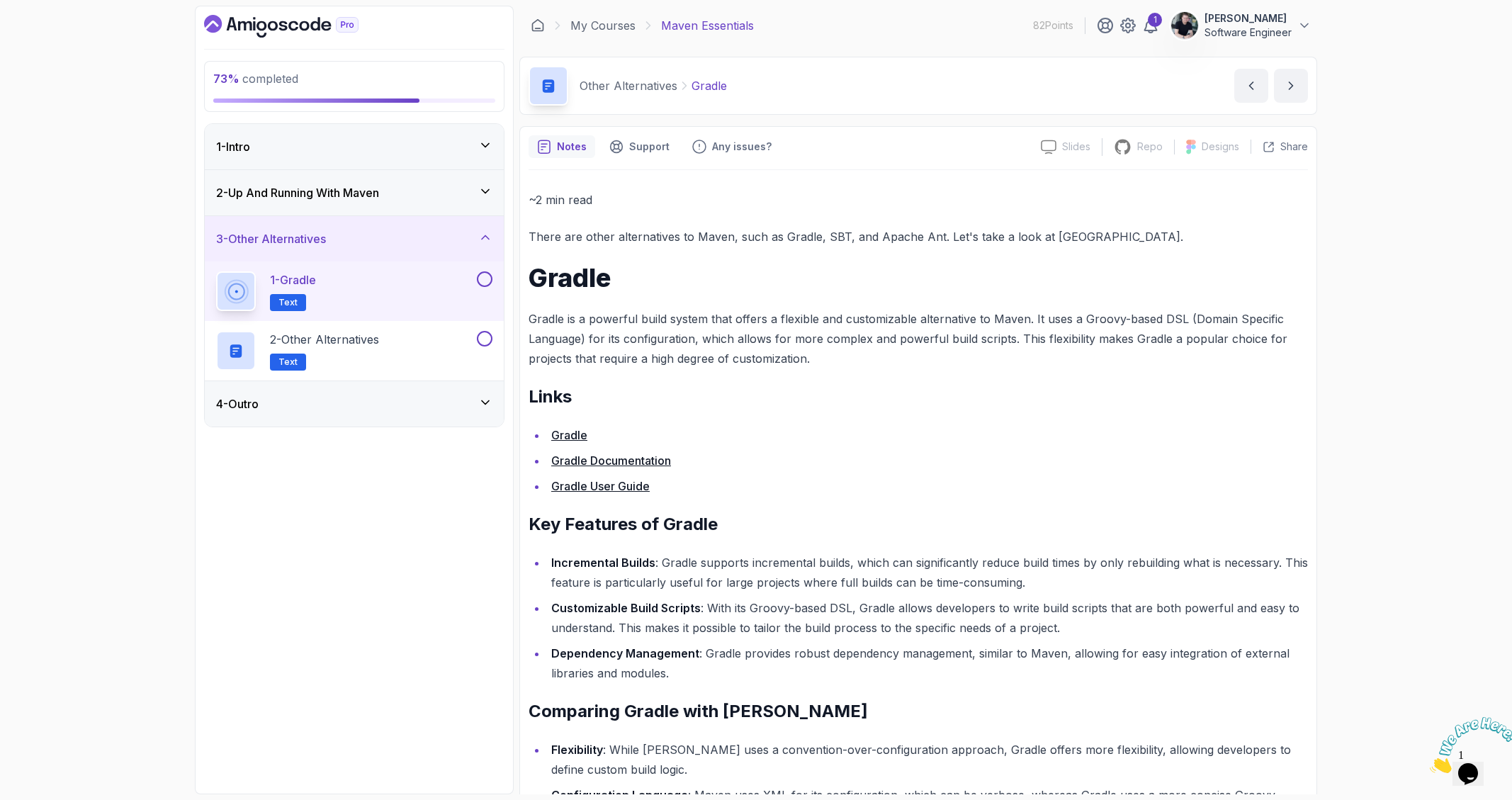
click at [335, 200] on h3 "2 - Up And Running With [PERSON_NAME]" at bounding box center [297, 192] width 163 height 17
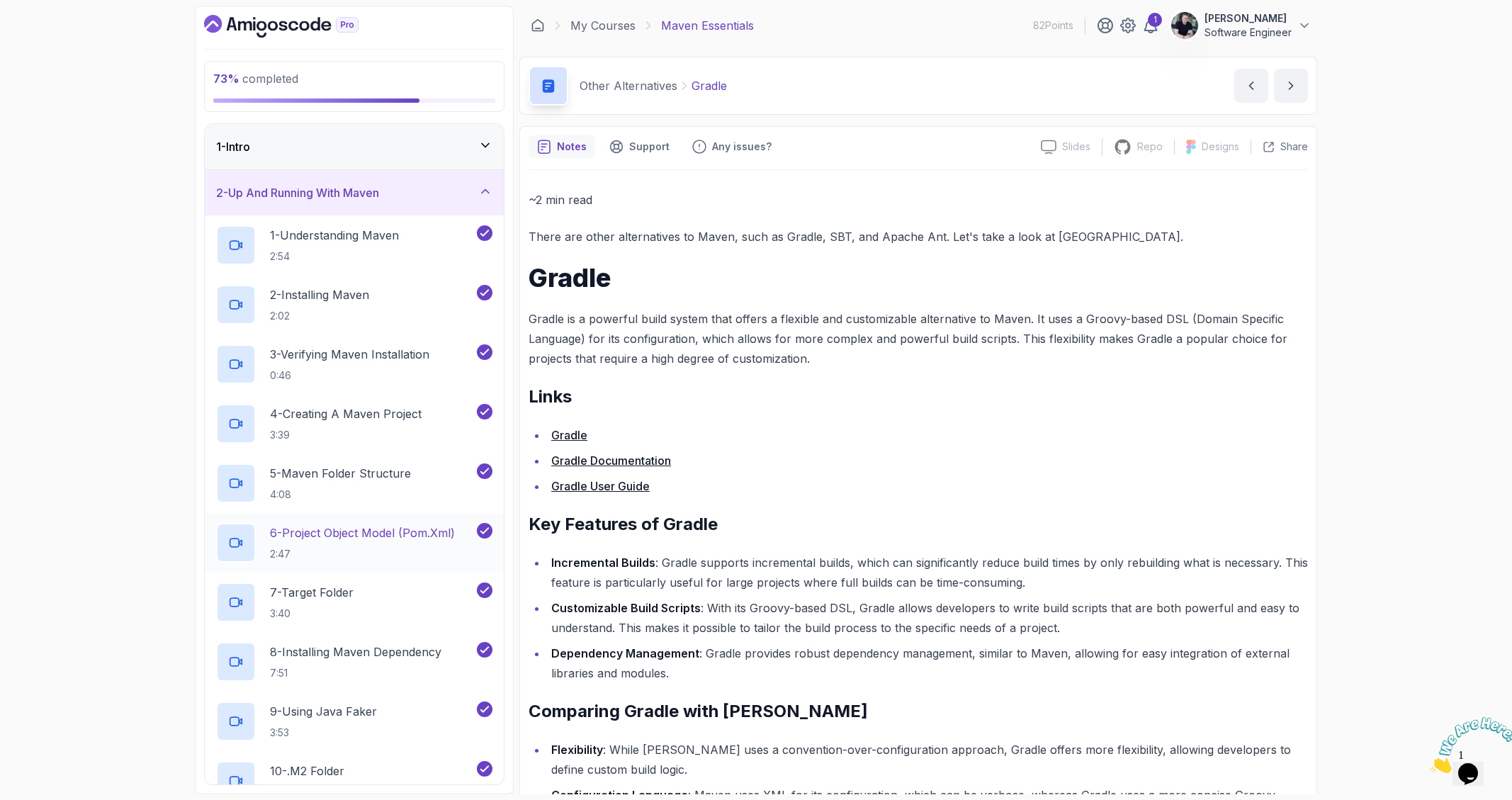
scroll to position [356, 0]
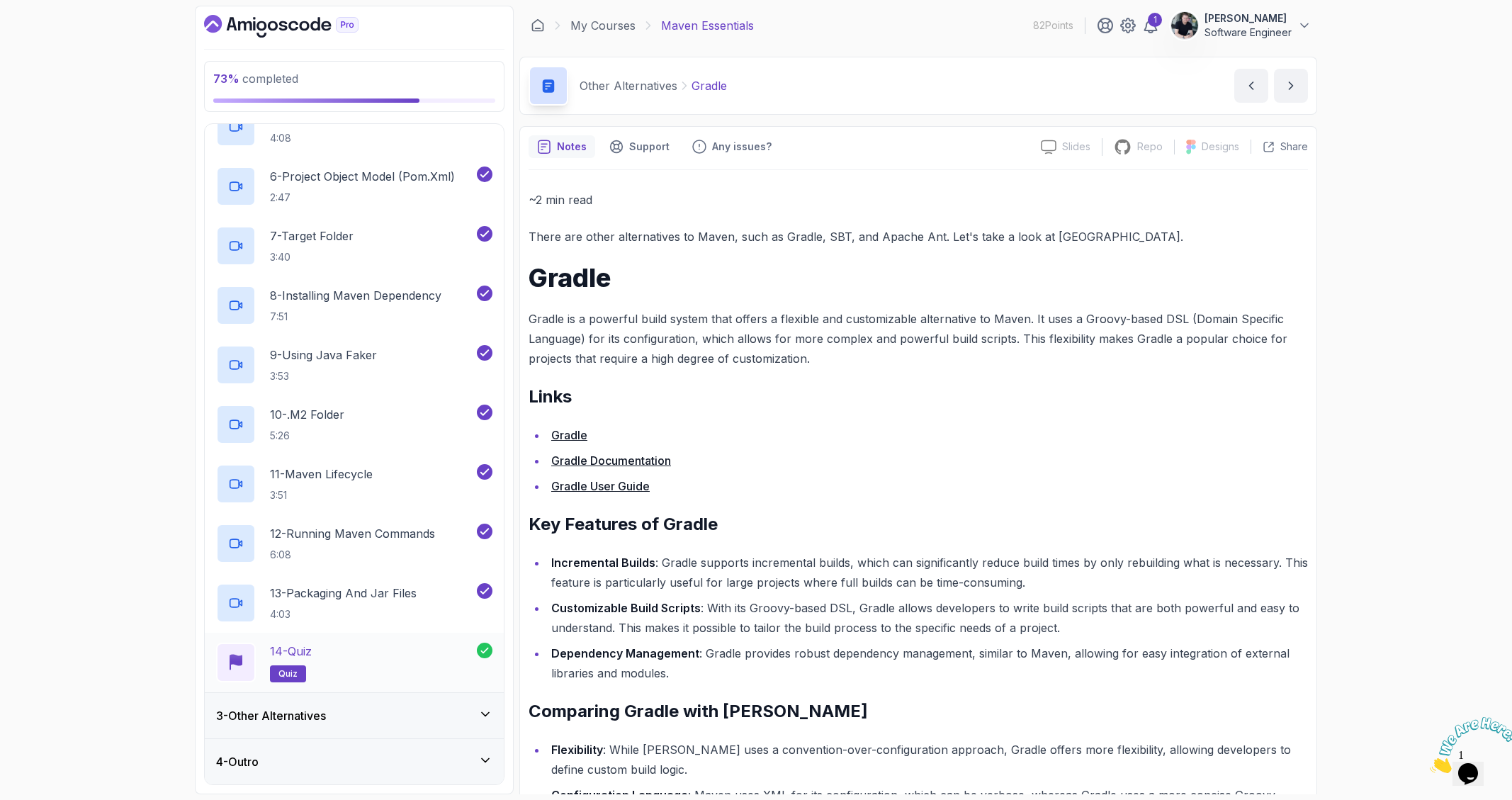
click at [419, 677] on div "14 - Quiz quiz" at bounding box center [346, 662] width 261 height 40
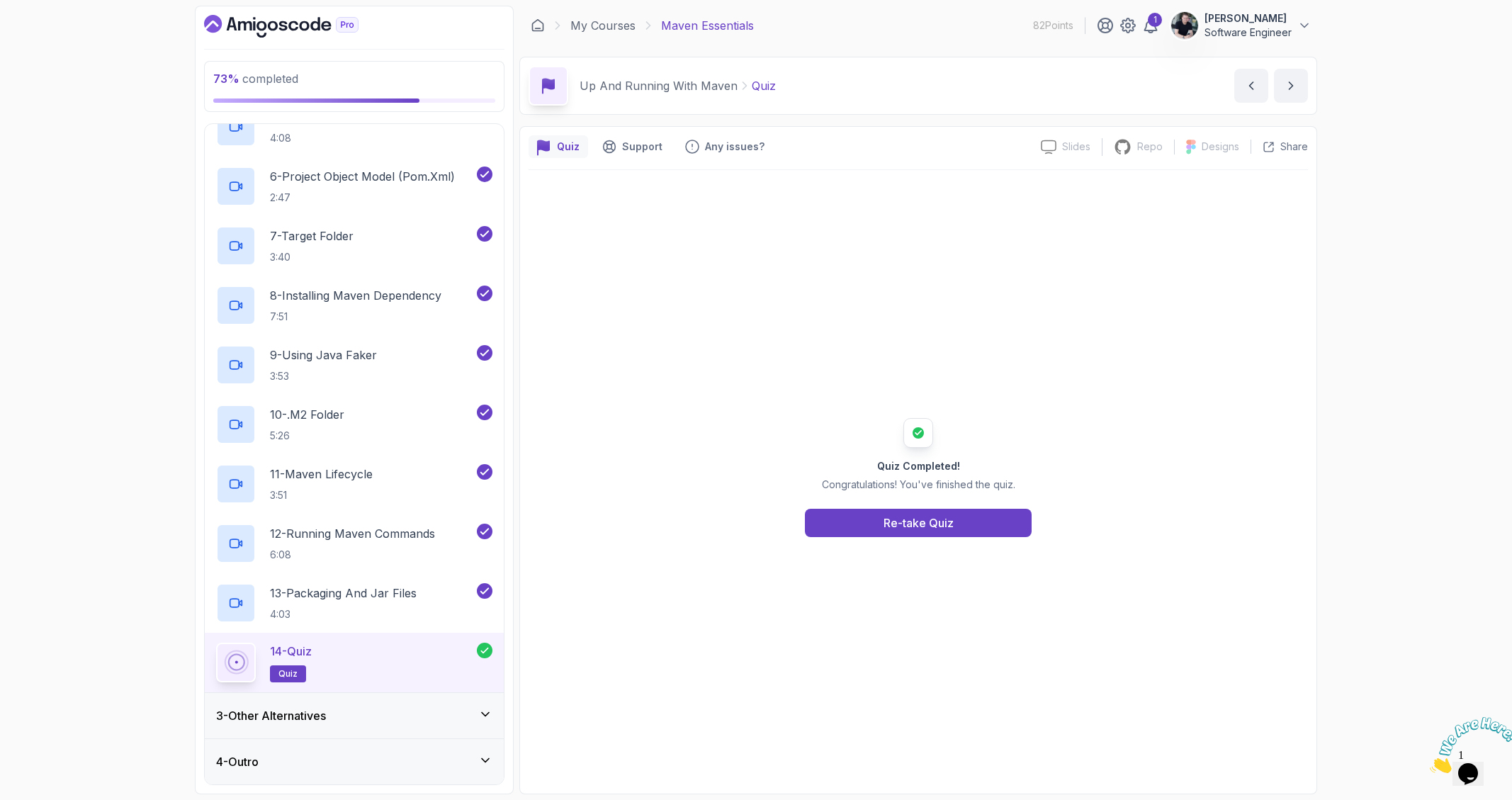
click at [382, 712] on div "3 - Other Alternatives" at bounding box center [354, 716] width 277 height 17
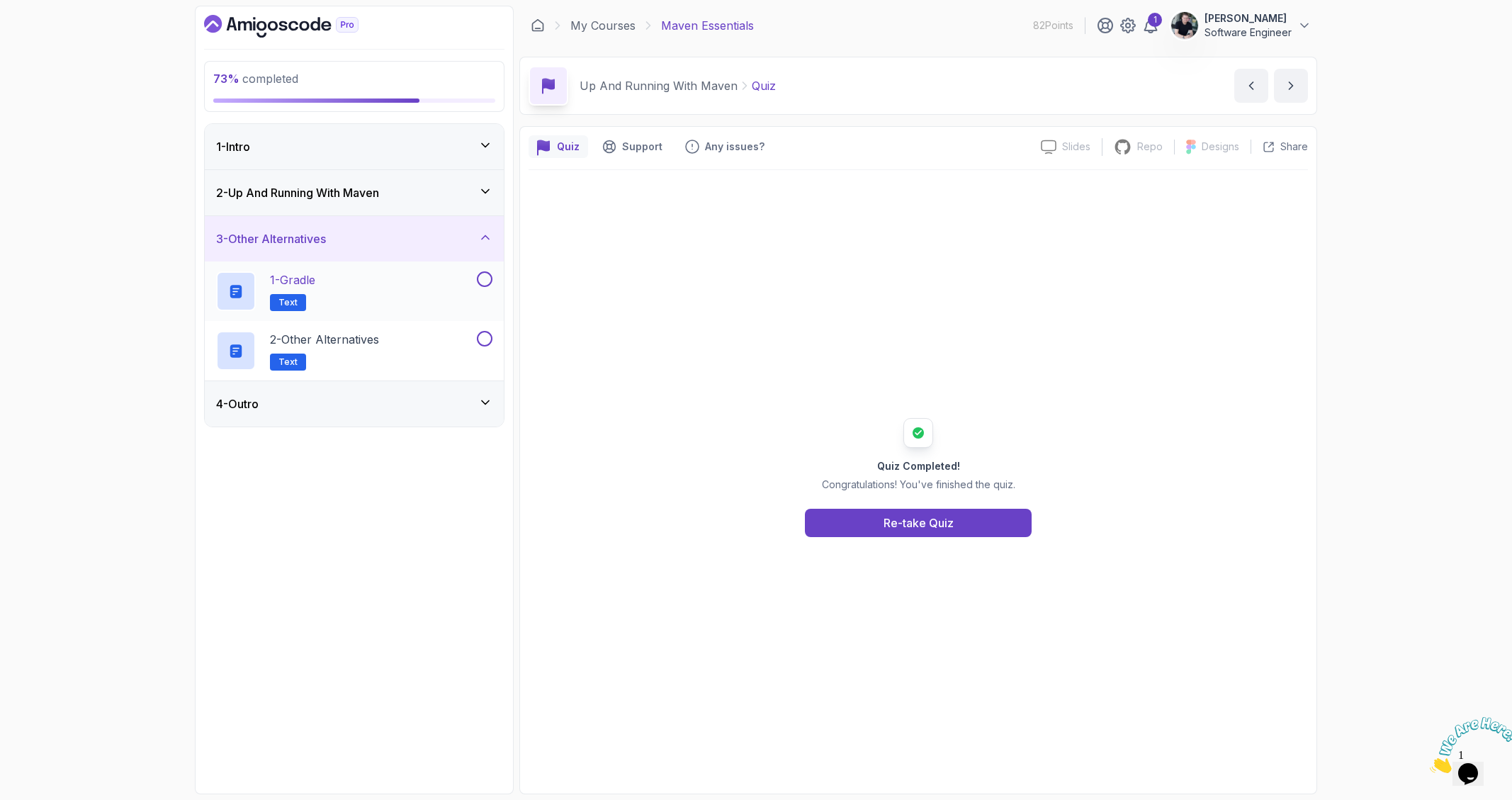
click at [397, 278] on div "1 - Gradle Text" at bounding box center [344, 291] width 258 height 40
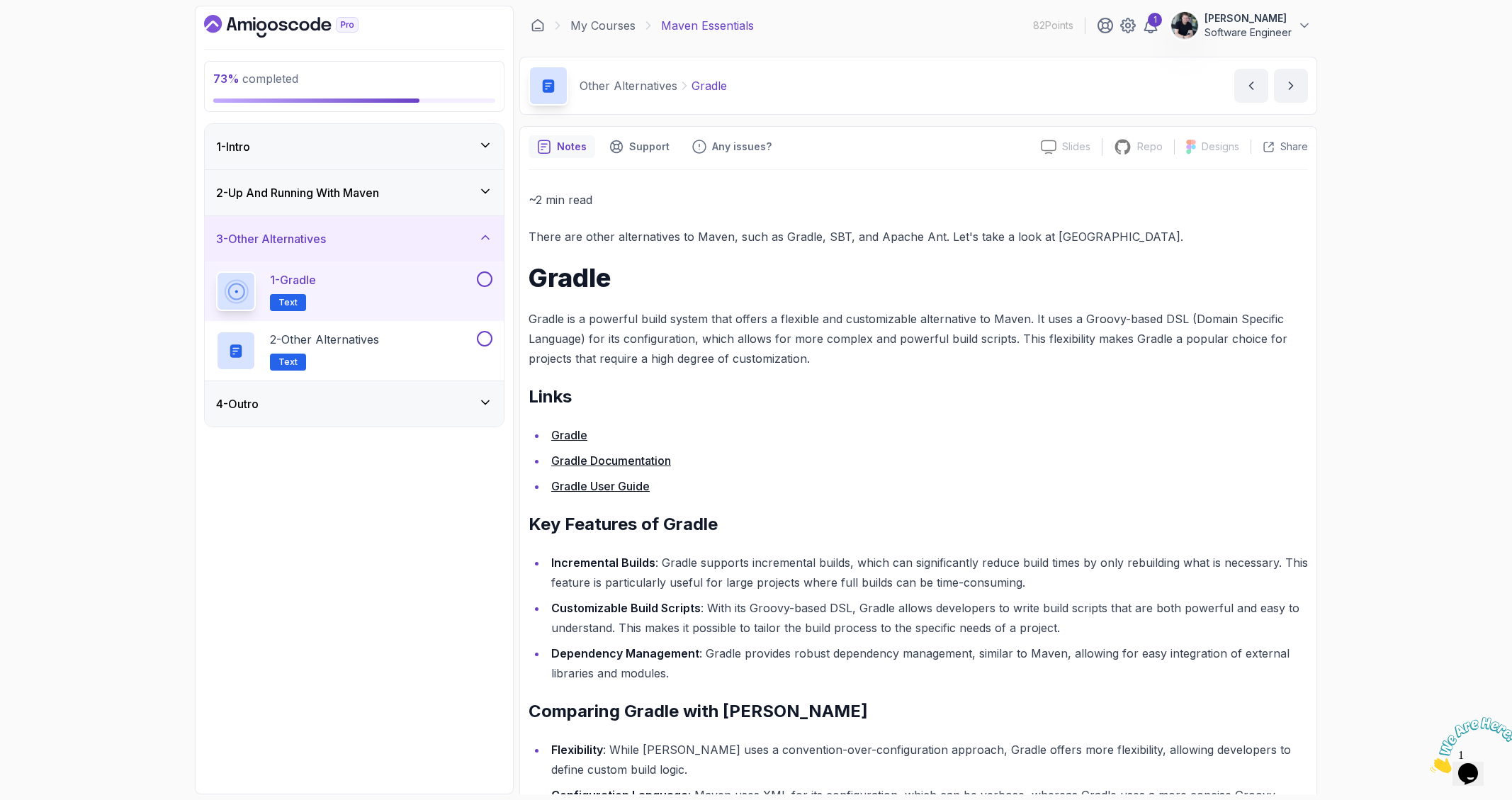
scroll to position [23, 0]
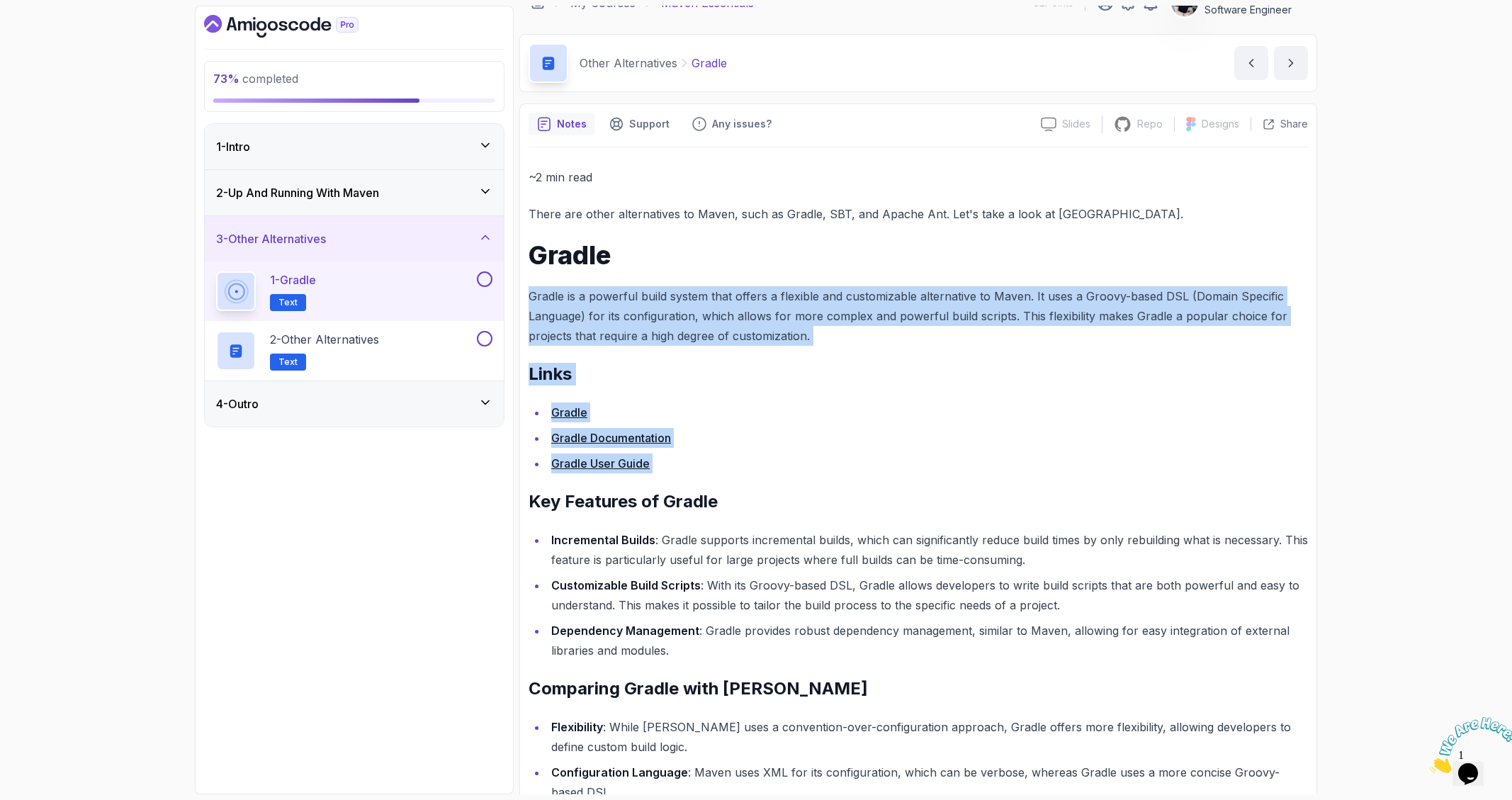
drag, startPoint x: 869, startPoint y: 278, endPoint x: 759, endPoint y: 481, distance: 230.9
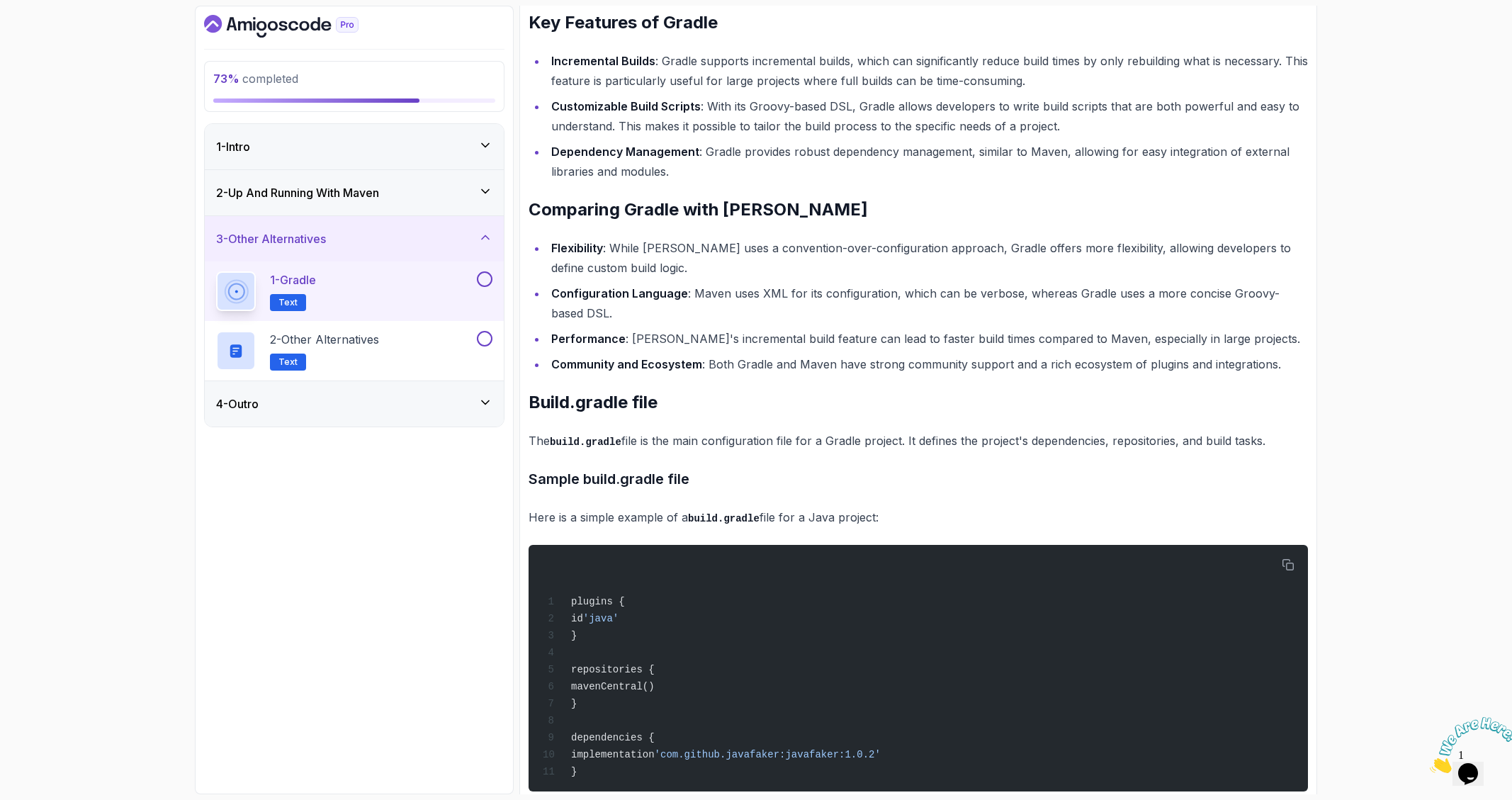
scroll to position [418, 0]
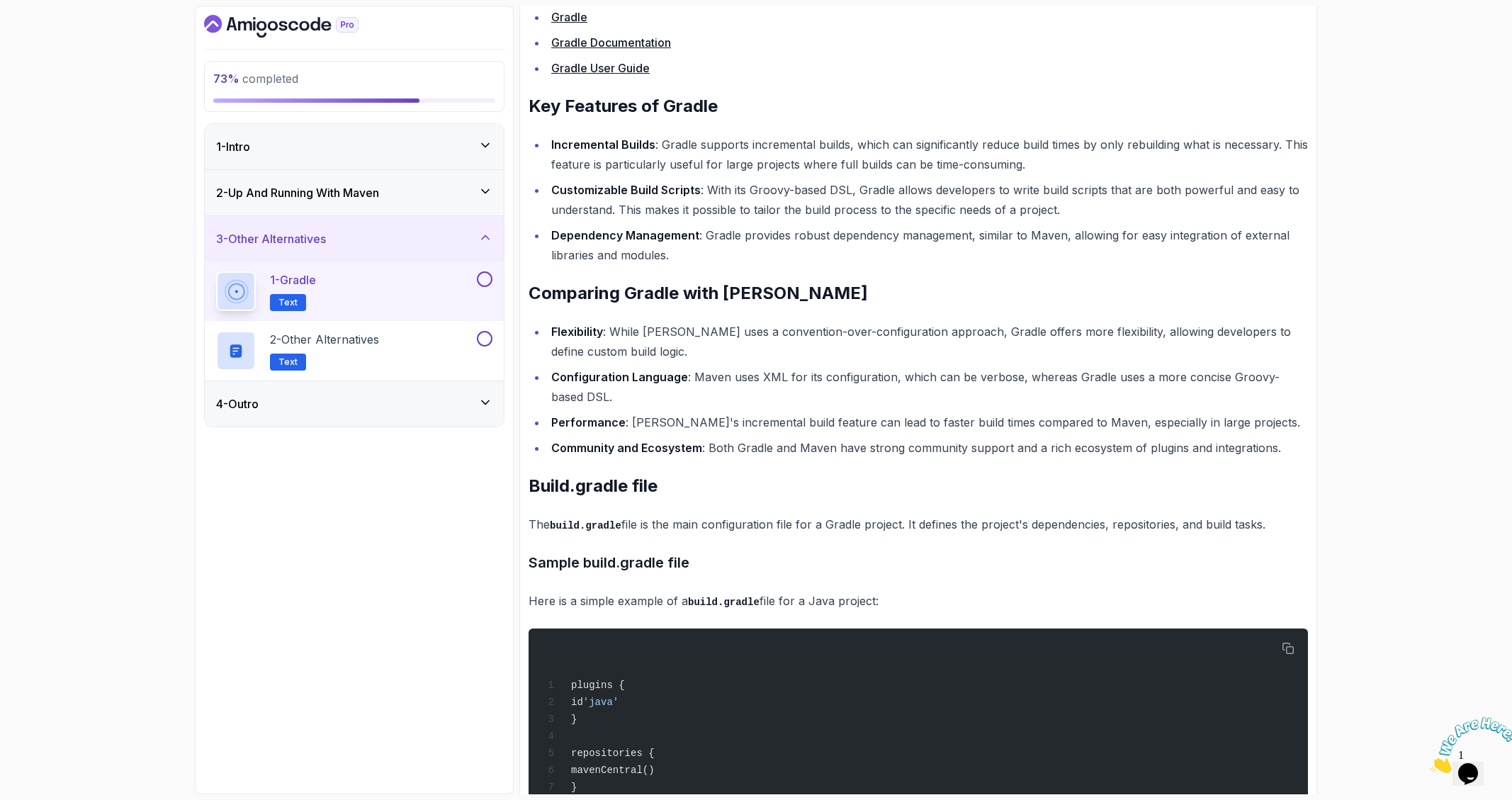
click at [911, 351] on li "Flexibility : While Maven uses a convention-over-configuration approach, Gradle…" at bounding box center [927, 341] width 761 height 40
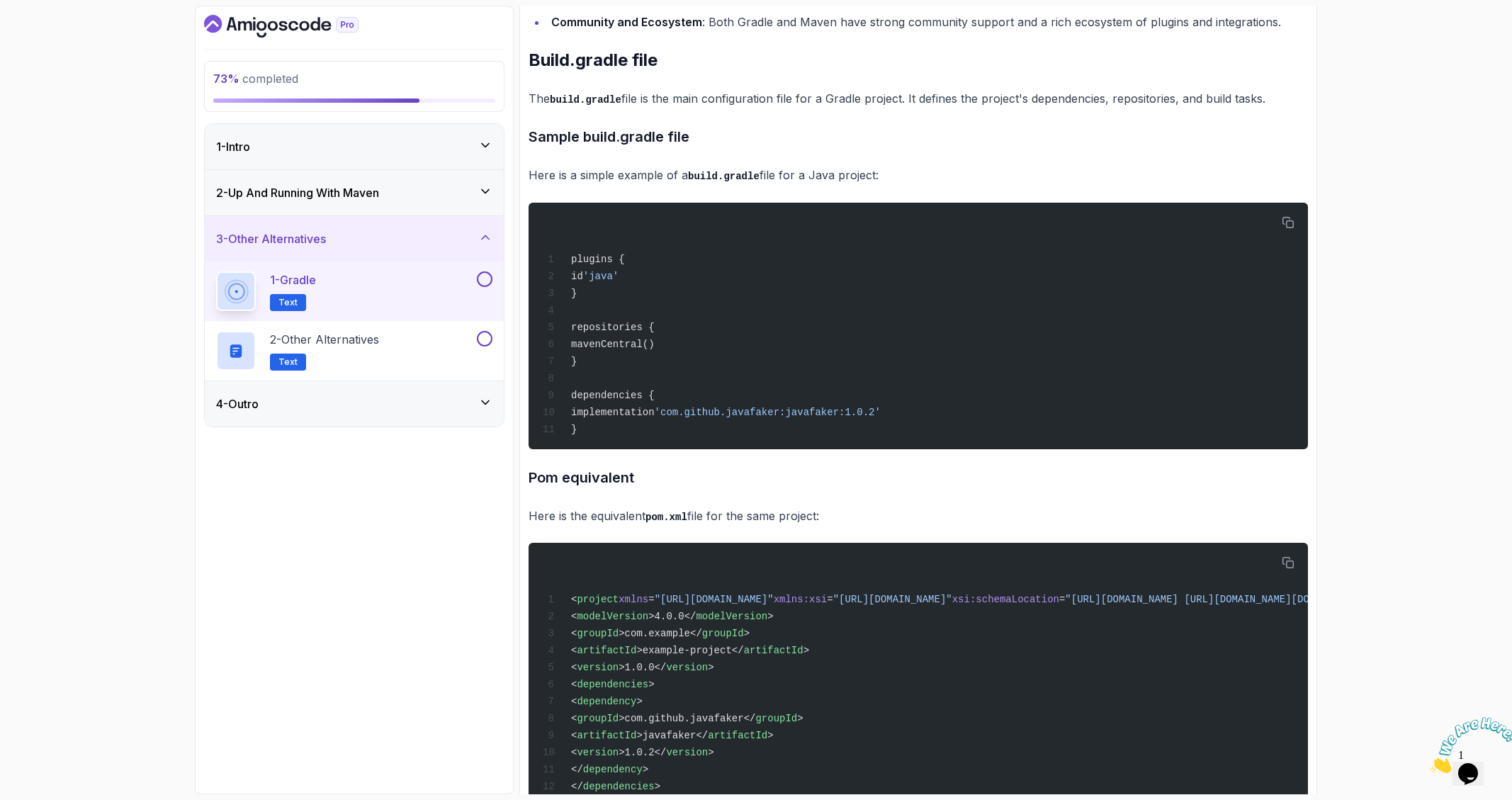
scroll to position [928, 0]
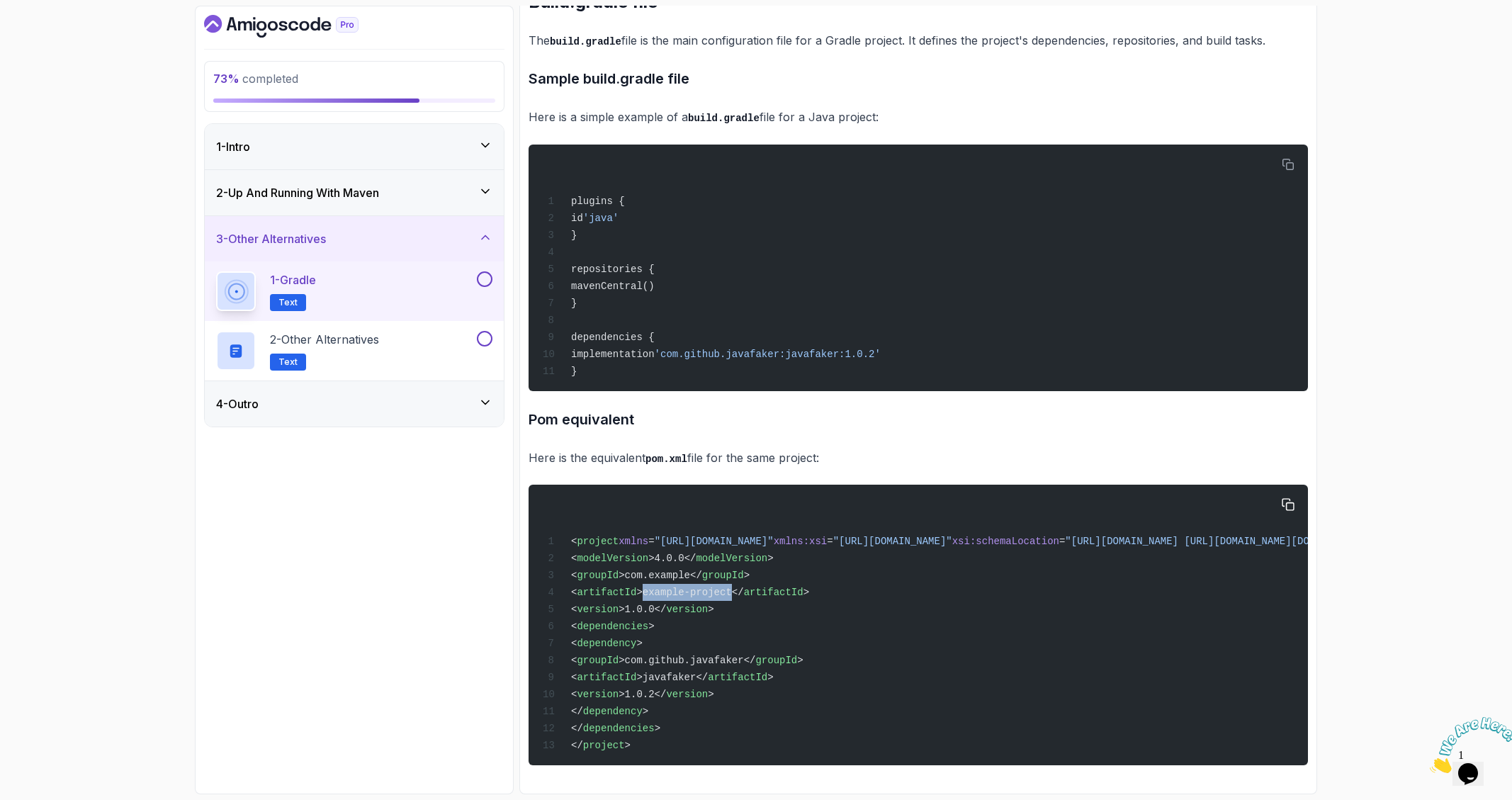
drag, startPoint x: 669, startPoint y: 576, endPoint x: 763, endPoint y: 579, distance: 94.0
click at [743, 587] on span ">example-project</" at bounding box center [689, 592] width 107 height 12
click at [492, 274] on div "1 - Gradle Text" at bounding box center [354, 291] width 299 height 59
click at [486, 281] on button at bounding box center [485, 279] width 16 height 16
click at [412, 338] on div "2 - Other Alternatives Text" at bounding box center [344, 351] width 258 height 40
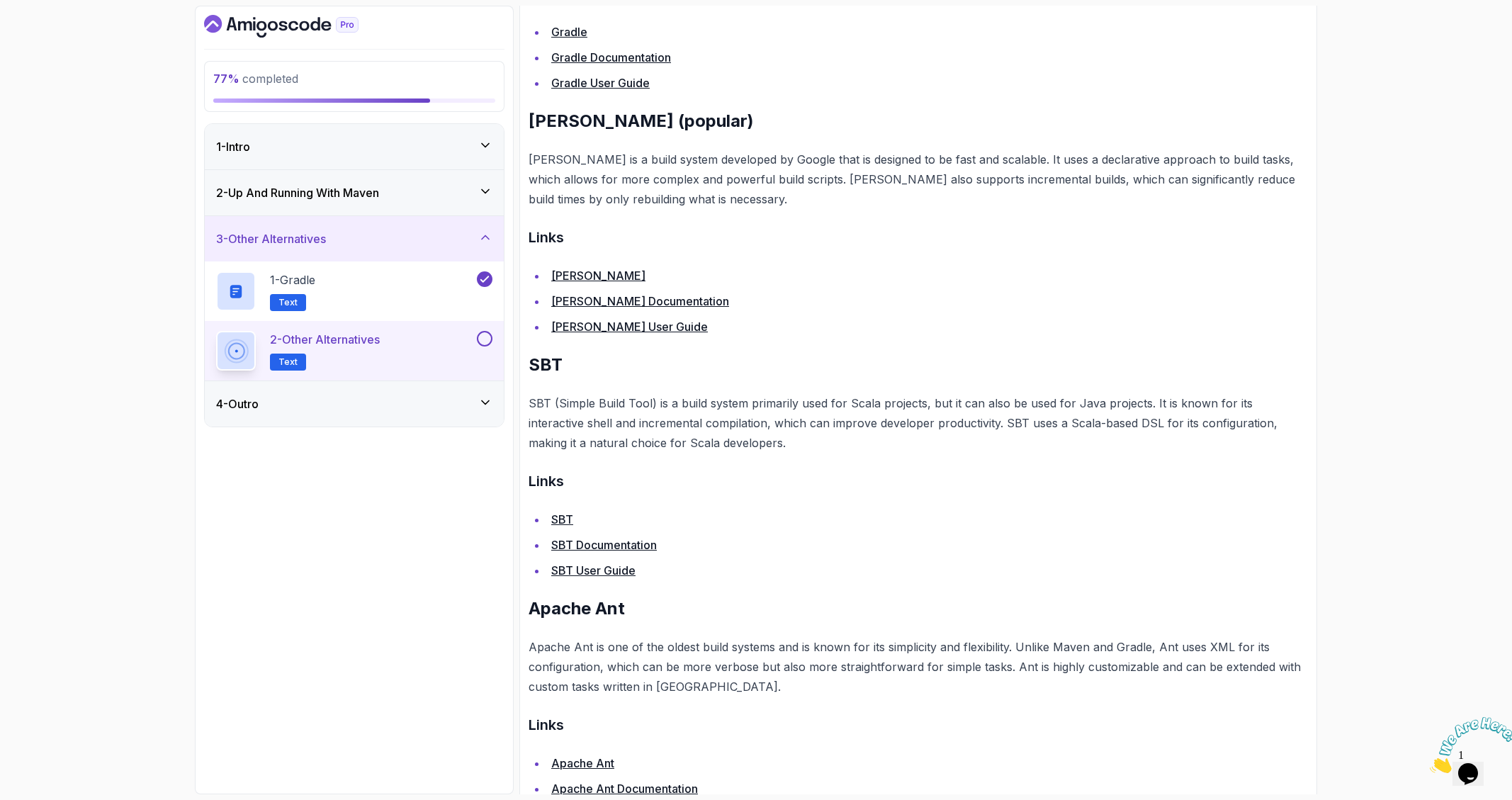
scroll to position [506, 0]
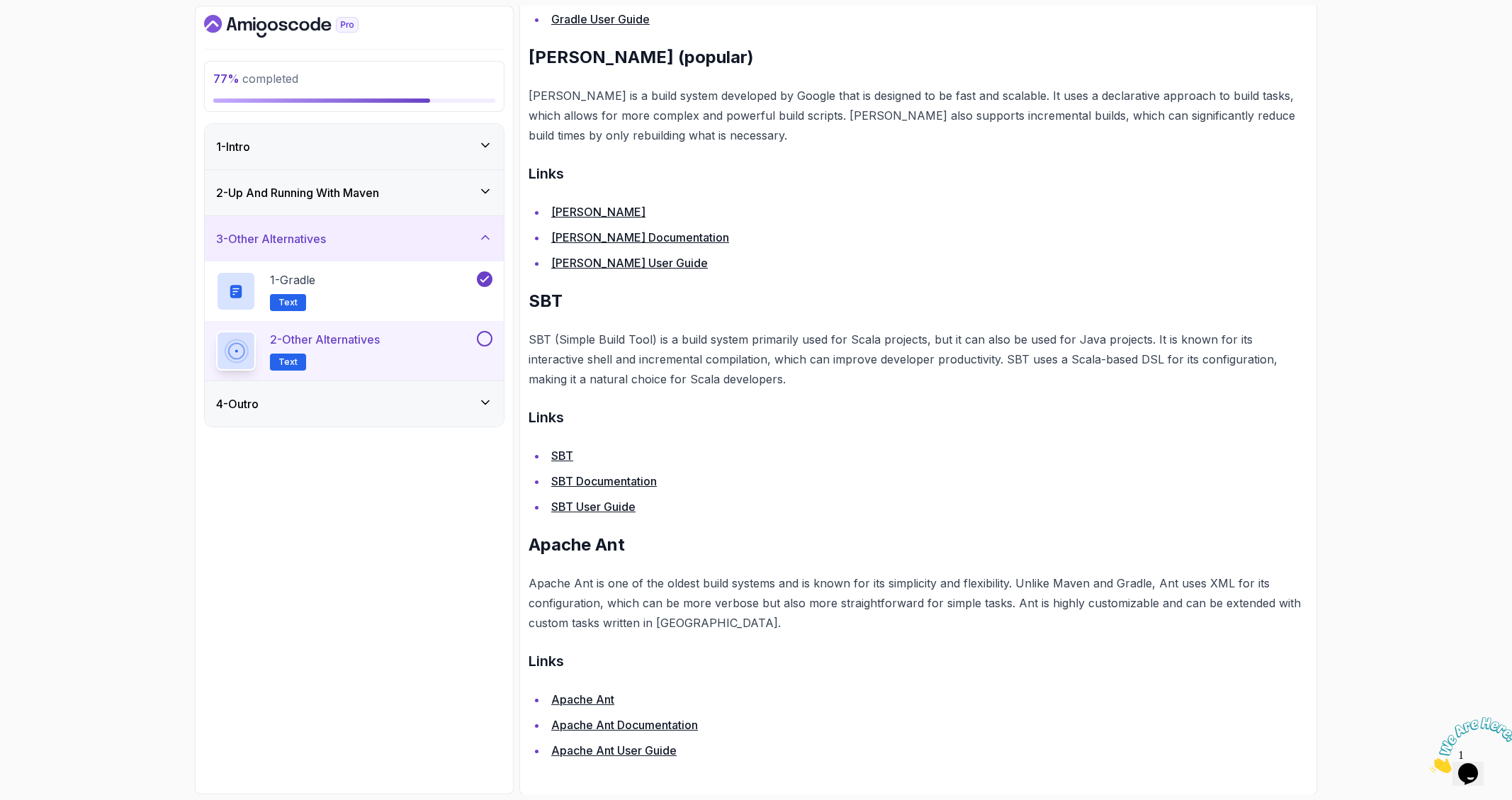
click at [485, 340] on button at bounding box center [485, 339] width 16 height 16
click at [422, 387] on div "4 - Outro" at bounding box center [354, 404] width 299 height 45
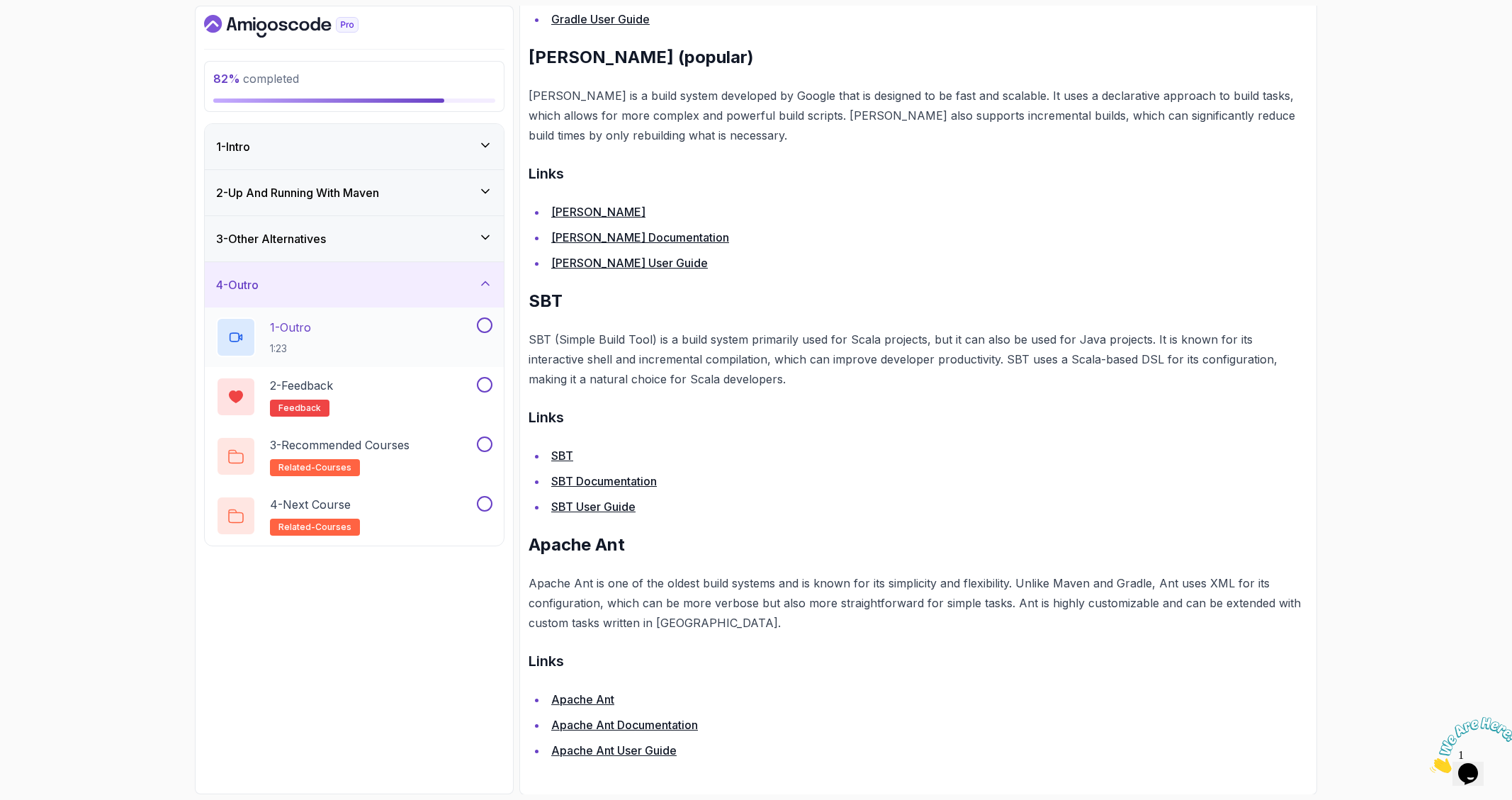
click at [355, 344] on div "1 - Outro 1:23" at bounding box center [344, 337] width 258 height 40
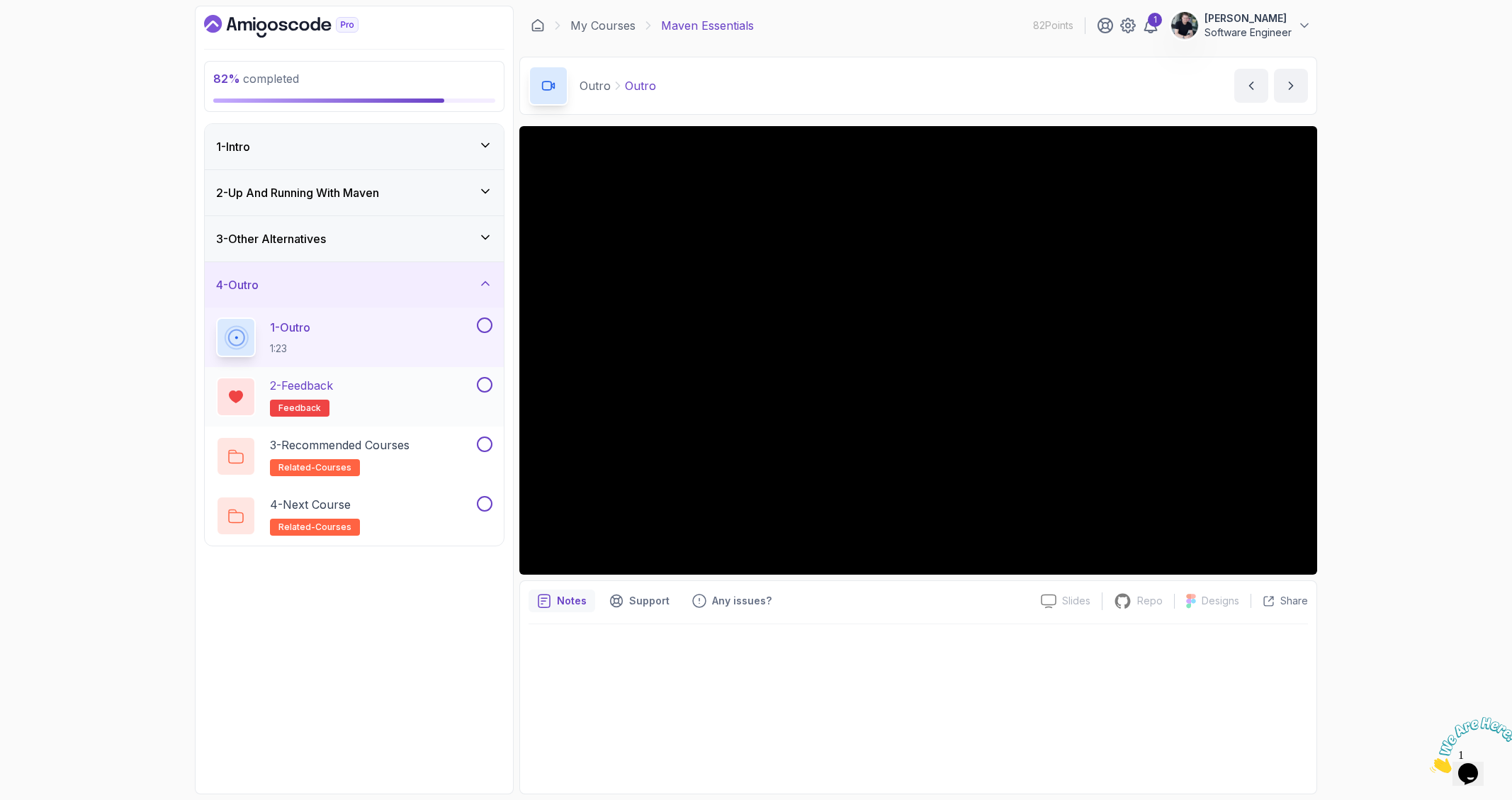
click at [489, 383] on button at bounding box center [485, 385] width 16 height 16
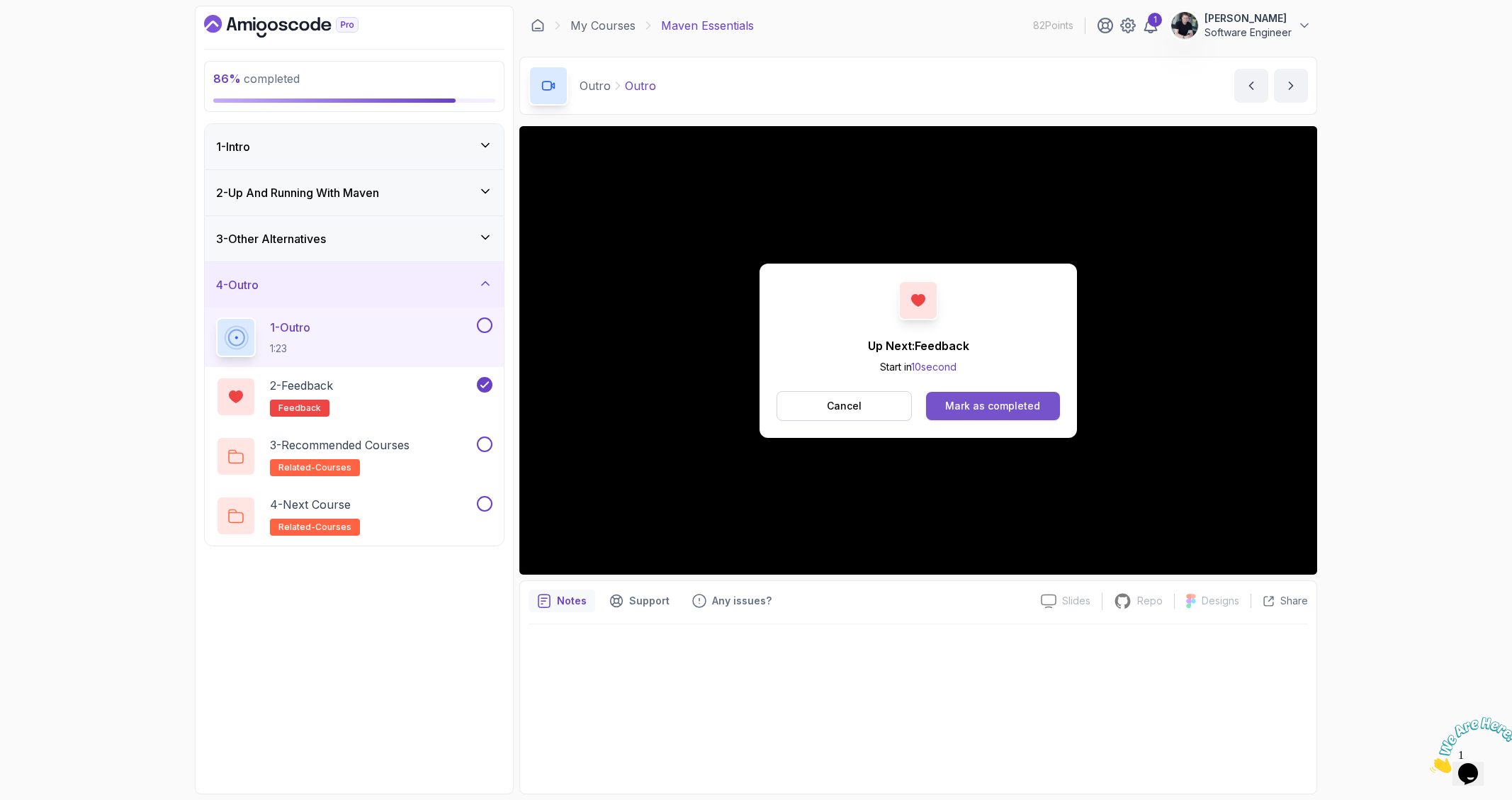
click at [999, 411] on div "Mark as completed" at bounding box center [992, 406] width 95 height 14
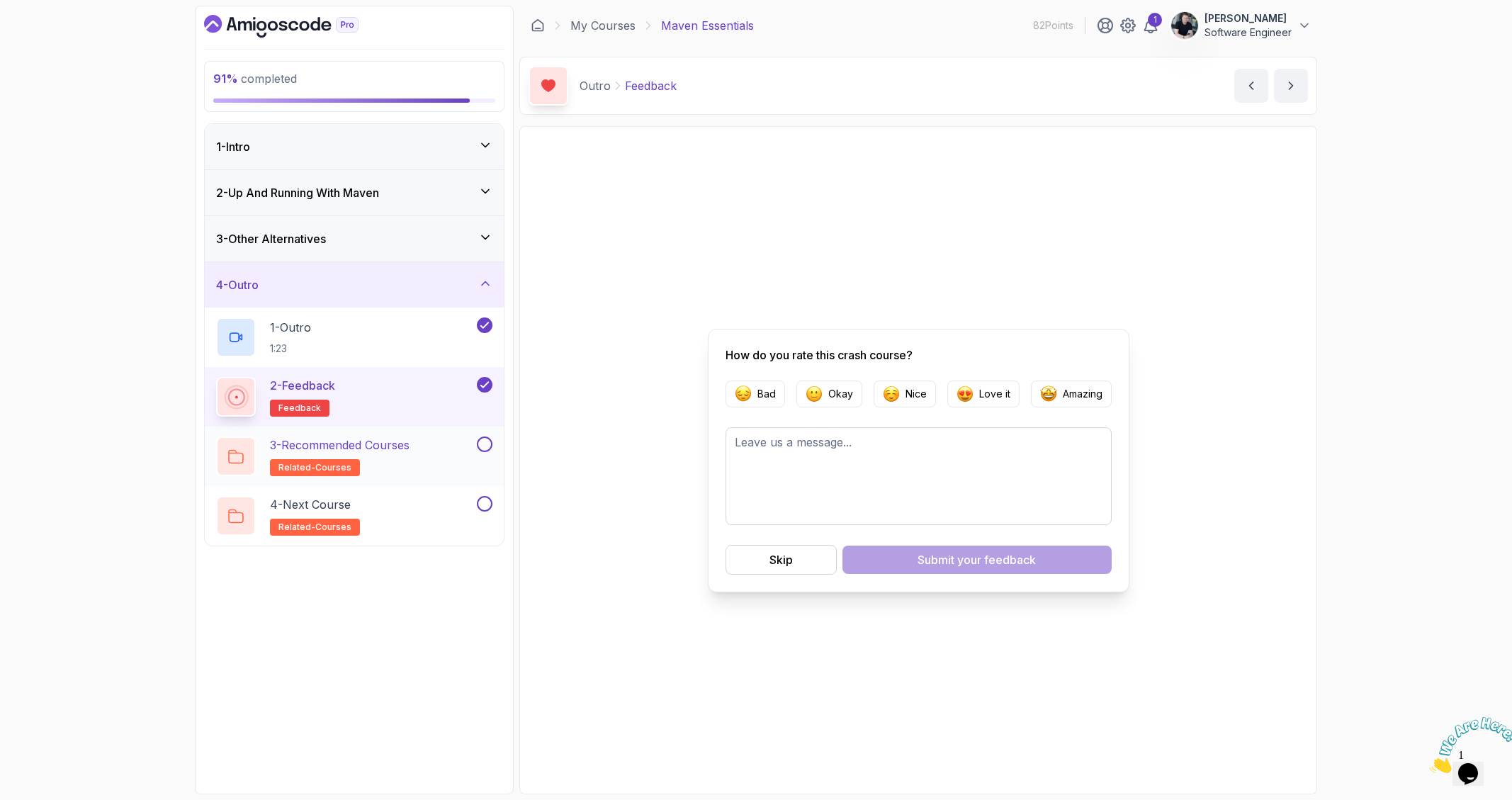
click at [380, 451] on p "3 - Recommended Courses" at bounding box center [339, 445] width 139 height 17
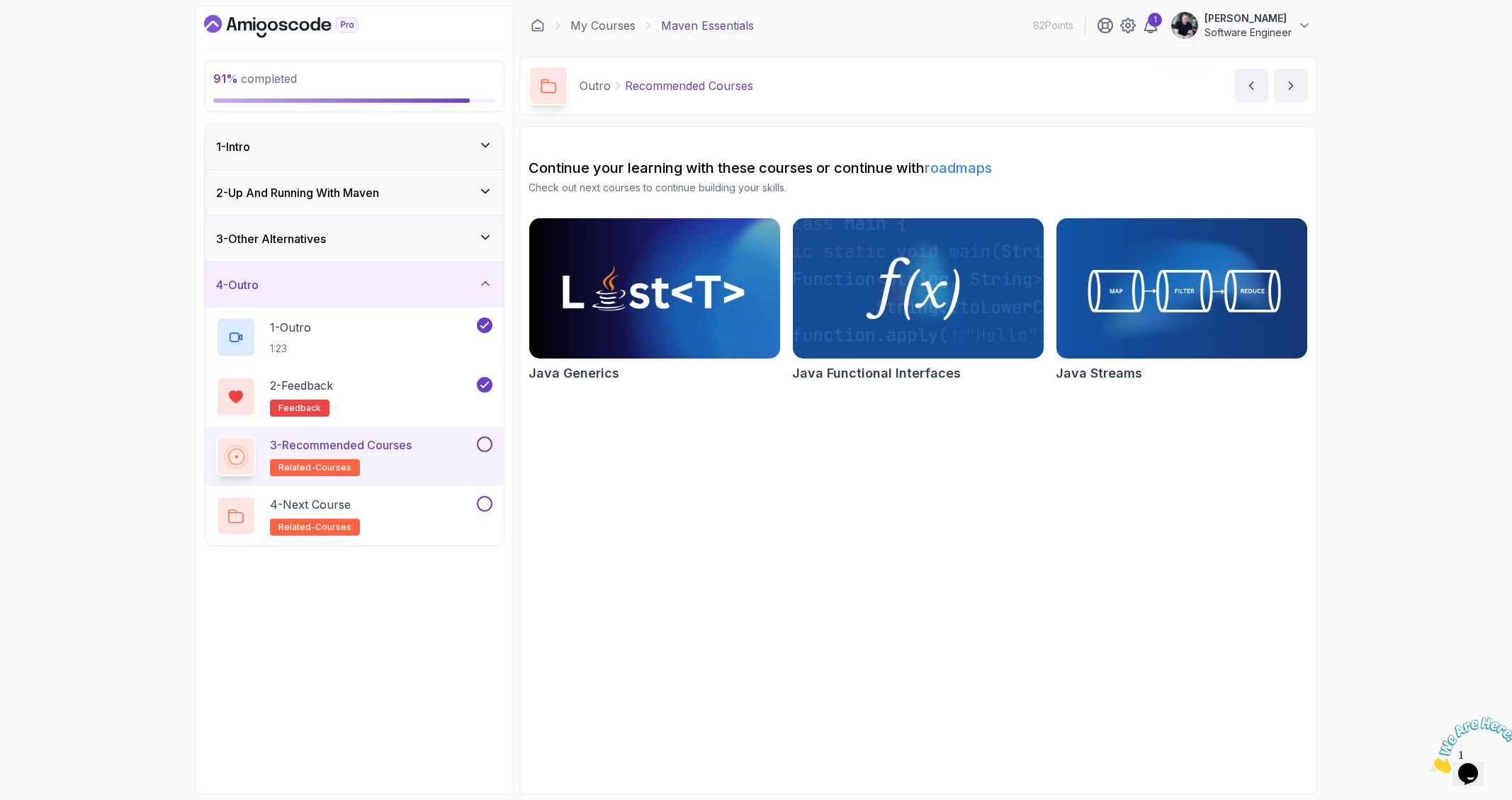
click at [473, 441] on div "3 - Recommended Courses related-courses" at bounding box center [344, 456] width 258 height 40
click at [485, 443] on button at bounding box center [485, 444] width 16 height 16
click at [401, 515] on div "4 - Next Course related-courses" at bounding box center [344, 516] width 258 height 40
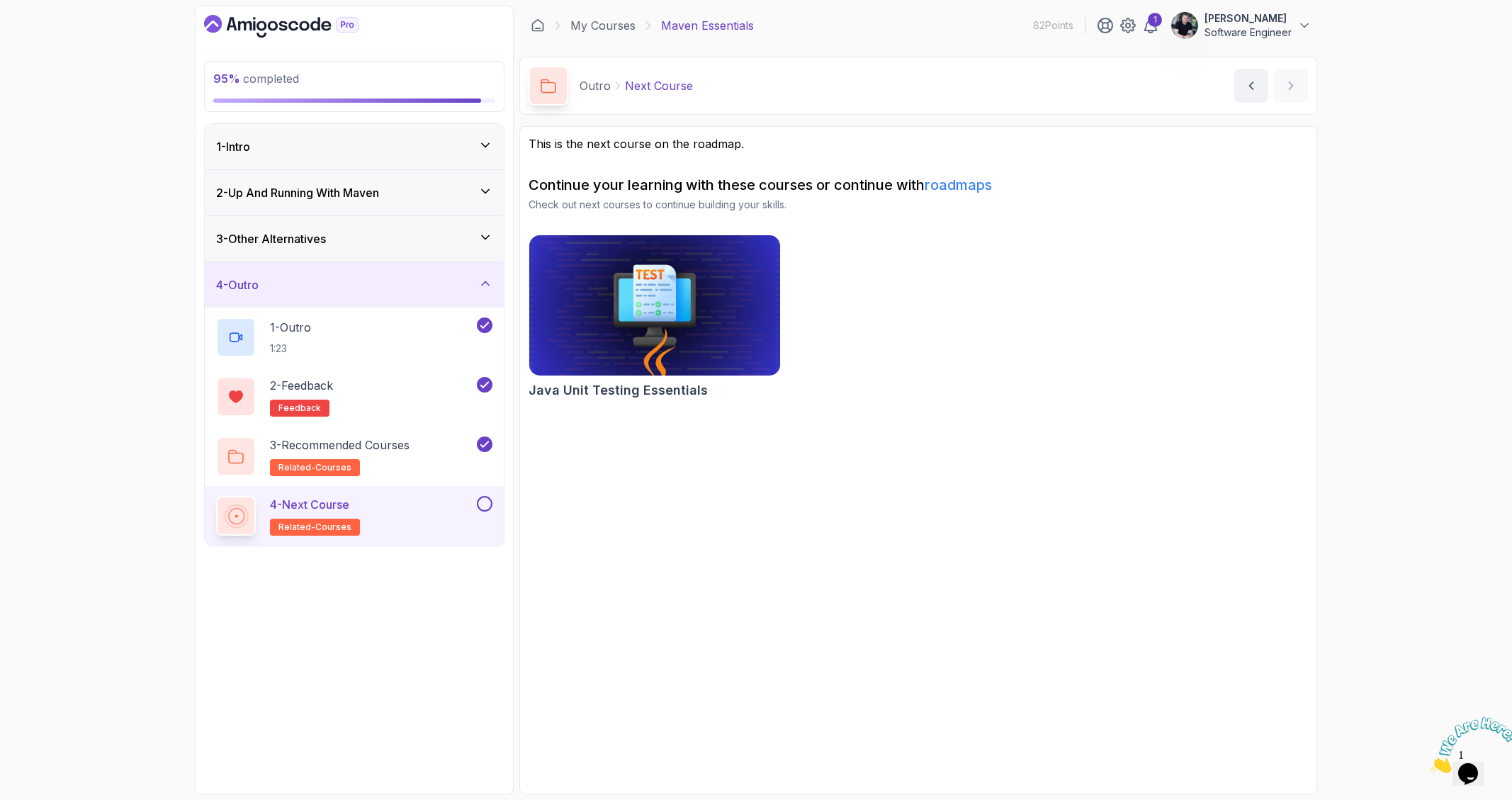
click at [487, 511] on button at bounding box center [485, 504] width 16 height 16
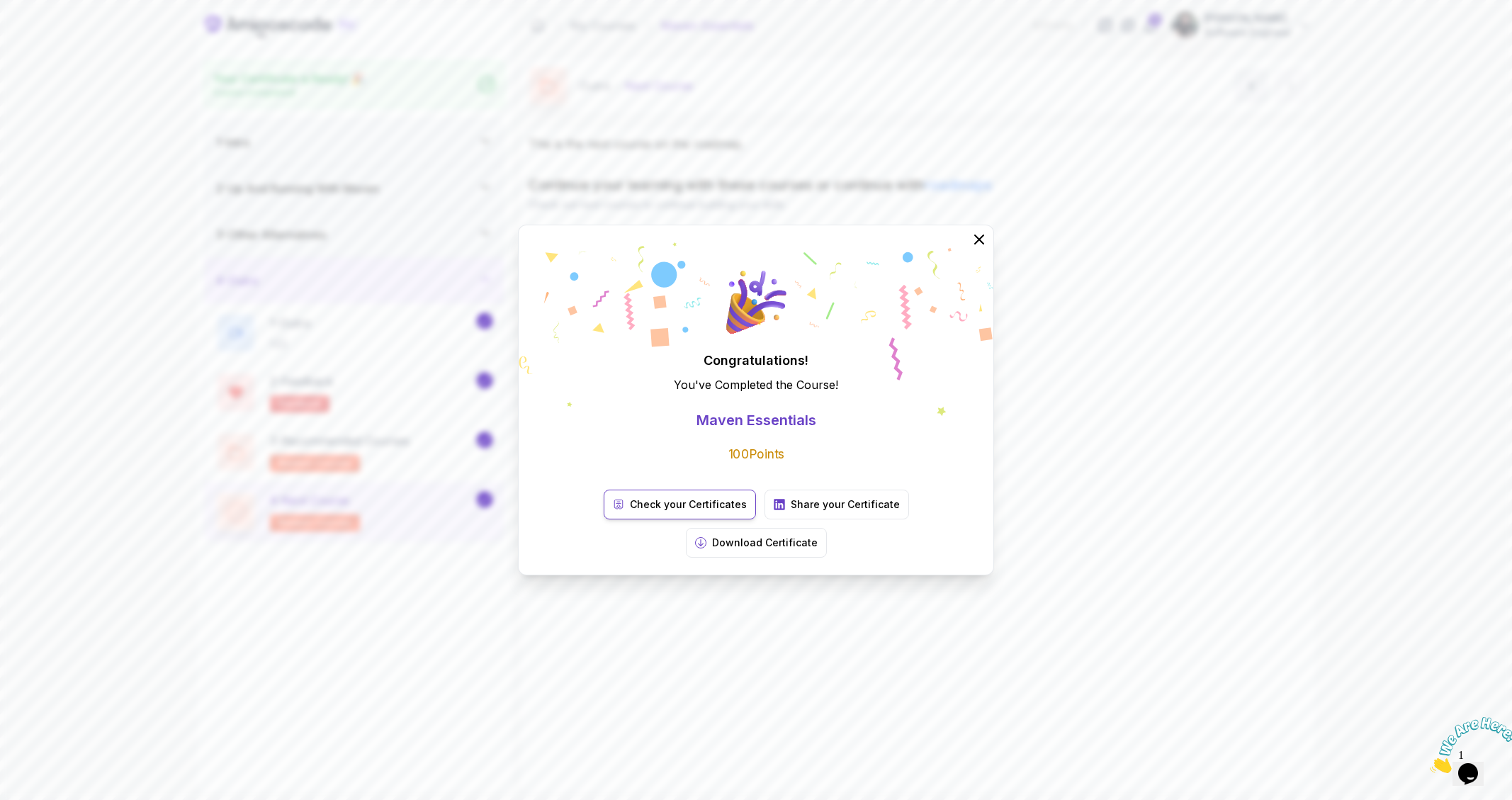
click at [629, 512] on p "Check your Certificates" at bounding box center [688, 504] width 117 height 14
click at [321, 44] on div "Congratulations! You've Completed the Course ! Maven Essentials 100 Points Chec…" at bounding box center [756, 400] width 1512 height 800
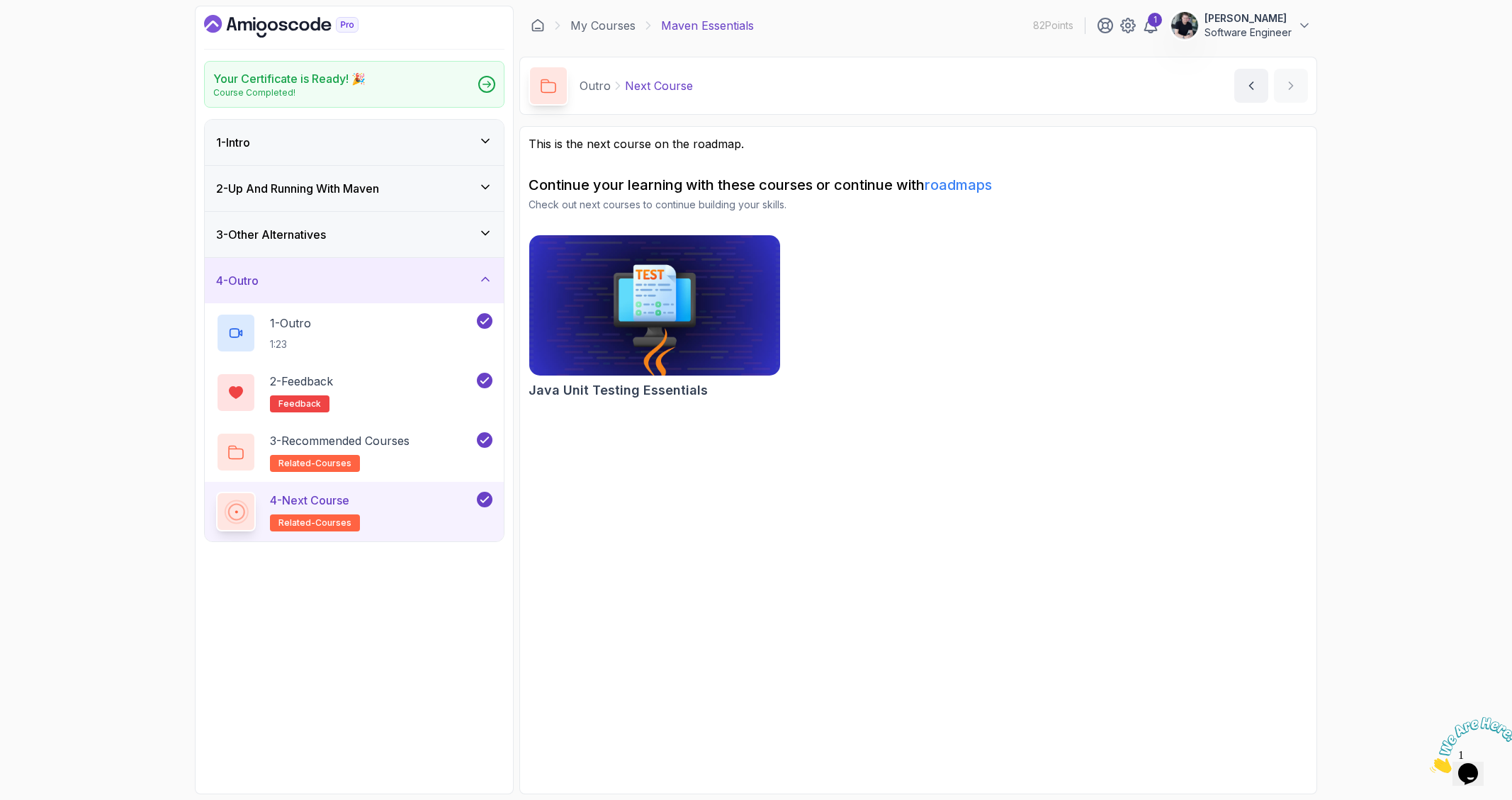
click at [292, 26] on icon "Dashboard" at bounding box center [281, 26] width 154 height 23
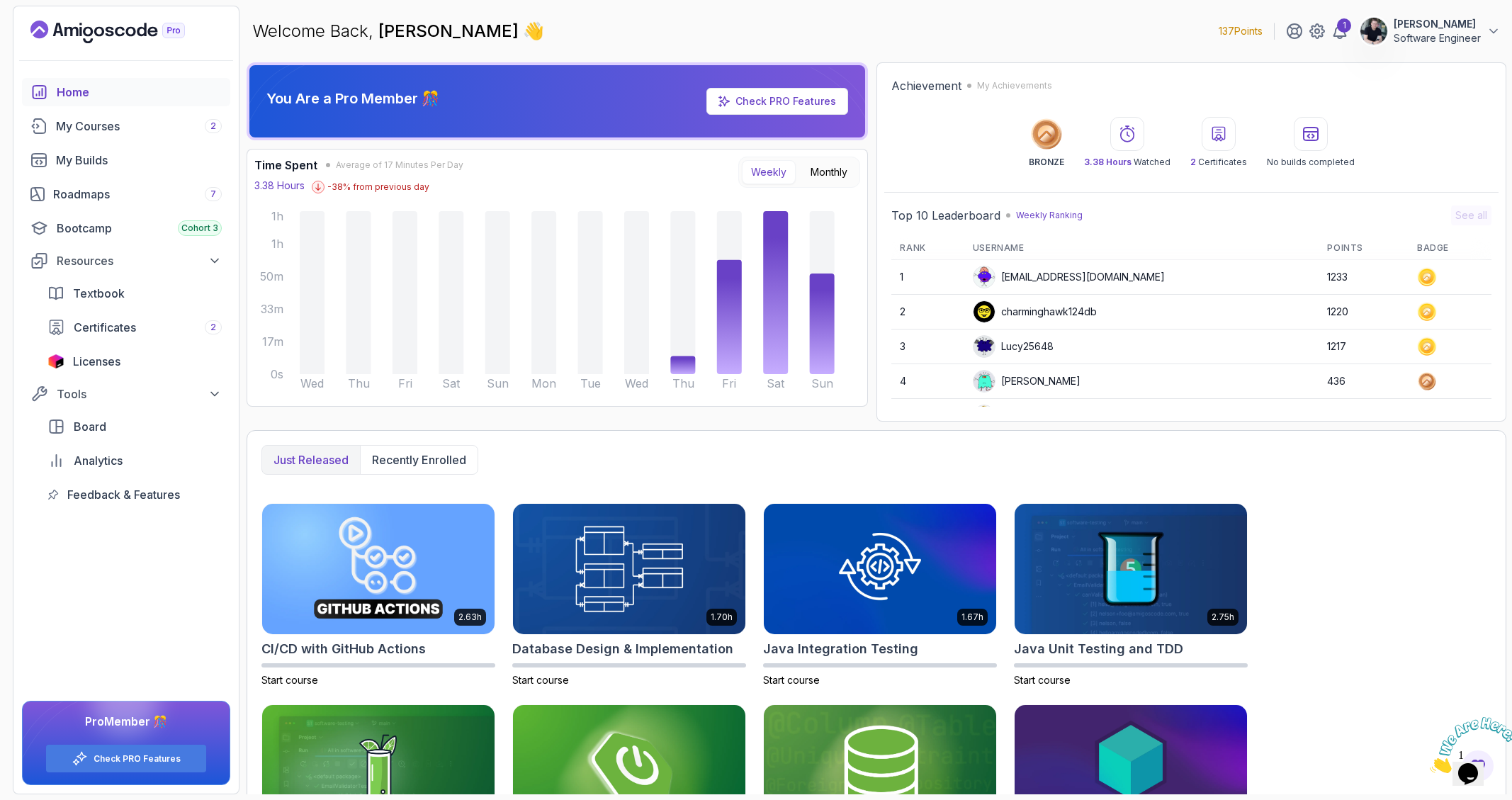
click at [1248, 31] on p "137 Points" at bounding box center [1240, 31] width 44 height 14
click at [1312, 474] on div "Just released Recently enrolled" at bounding box center [876, 460] width 1230 height 30
click at [1096, 42] on div "Welcome Back, [PERSON_NAME] 👋 137 Points 1 [PERSON_NAME] Software Engineer" at bounding box center [876, 30] width 1260 height 51
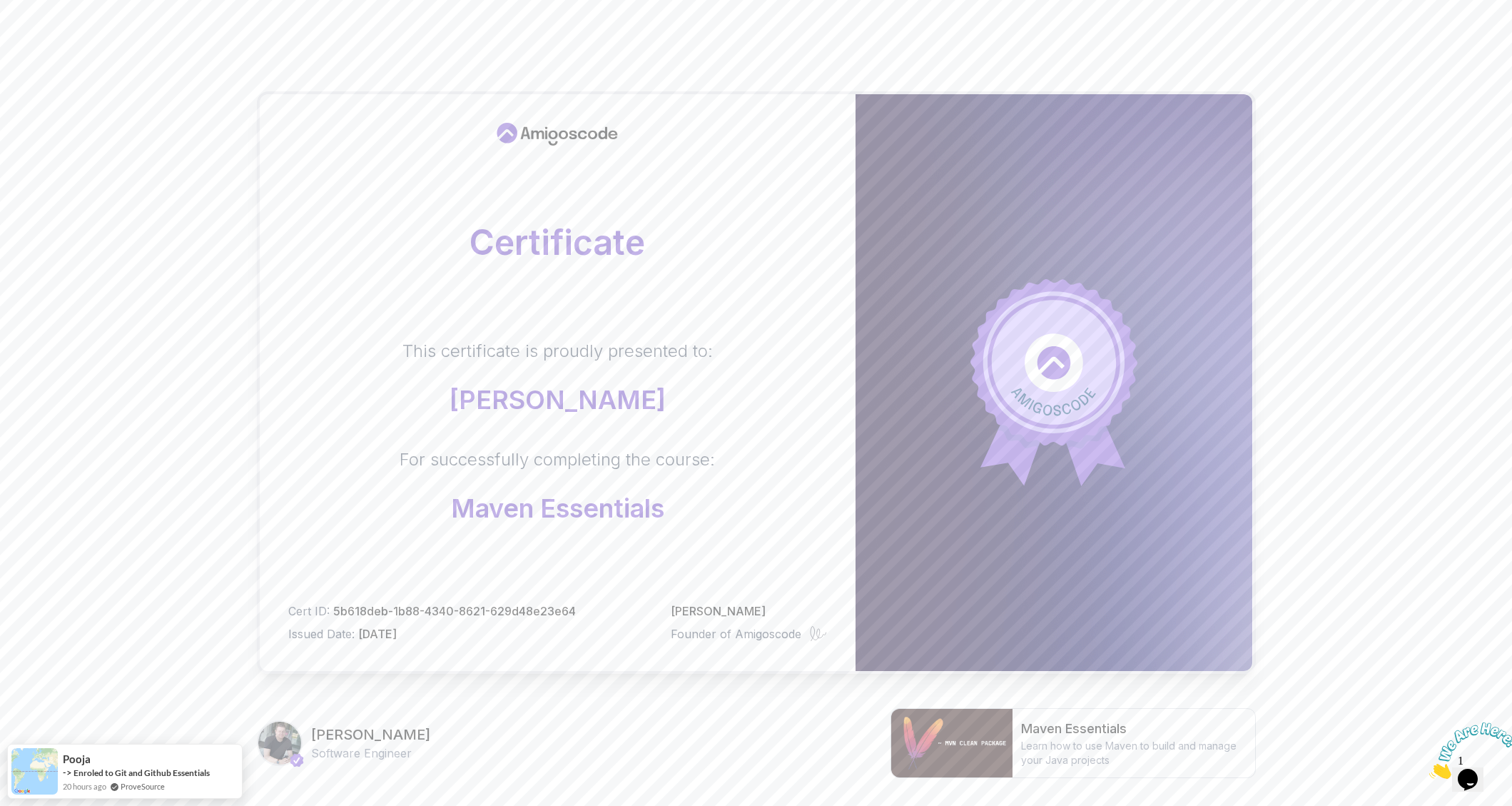
click at [126, 290] on div "Certificate This certificate is proudly presented to: krystian czaplicki For su…" at bounding box center [756, 451] width 1512 height 903
